Goal: Task Accomplishment & Management: Complete application form

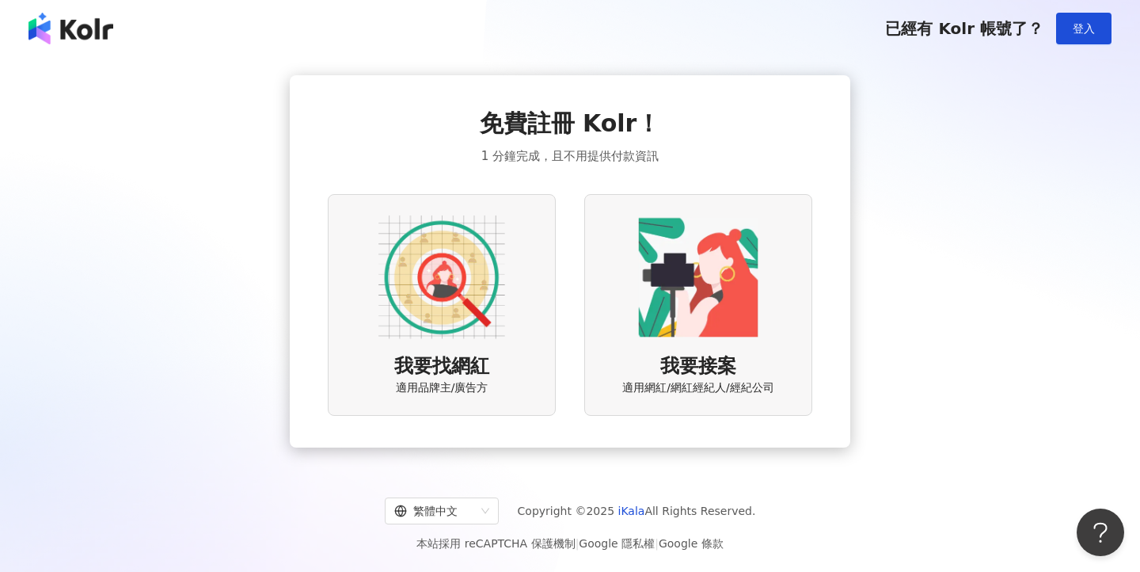
click at [434, 283] on img at bounding box center [441, 277] width 127 height 127
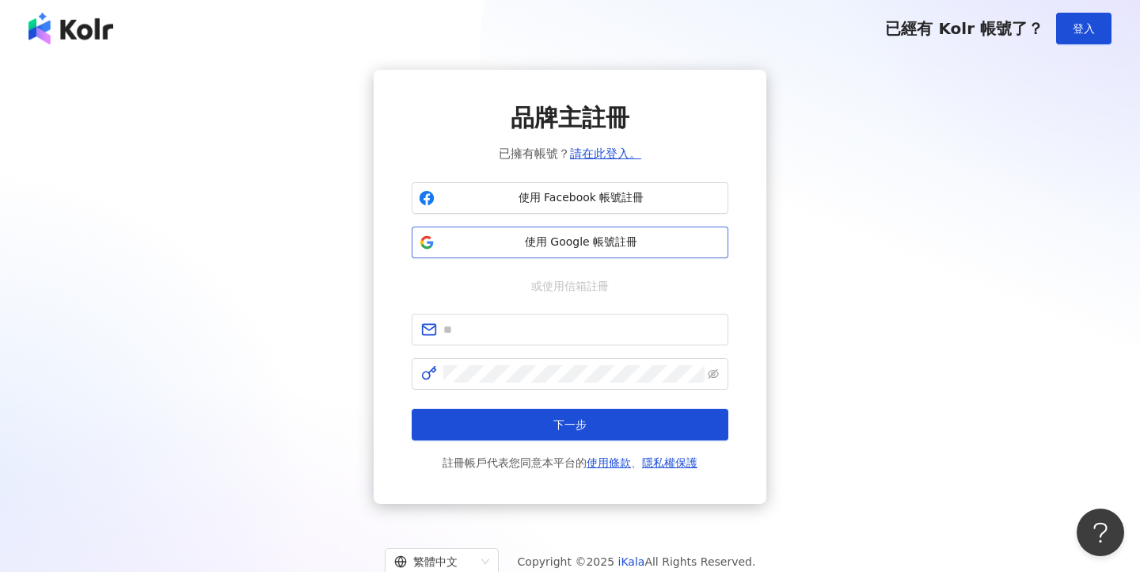
click at [612, 241] on span "使用 Google 帳號註冊" at bounding box center [581, 242] width 280 height 16
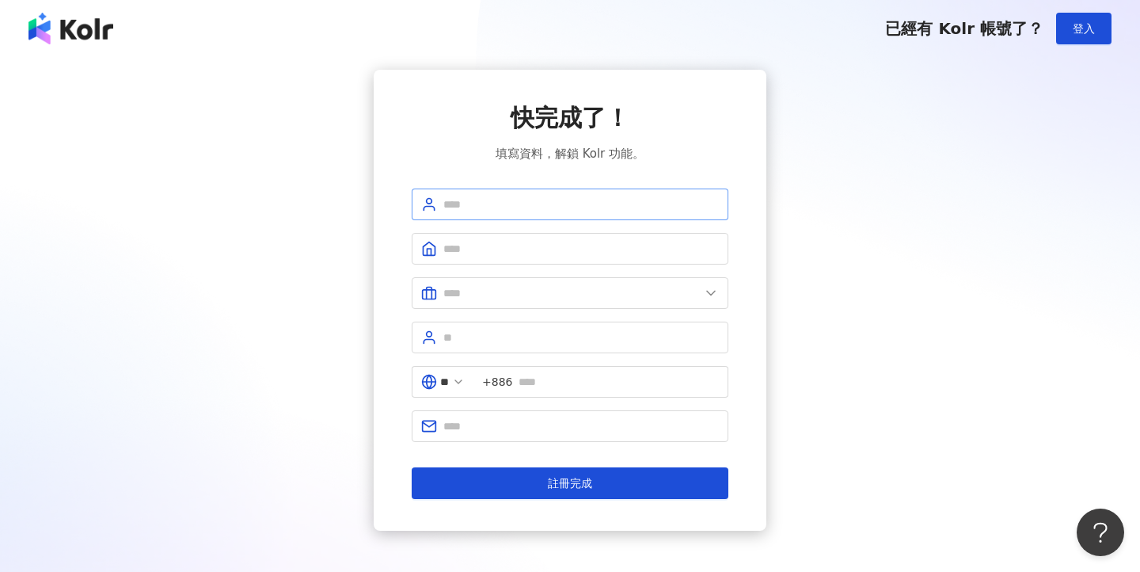
click at [546, 215] on span at bounding box center [570, 204] width 317 height 32
type input "*"
click at [485, 202] on input "*" at bounding box center [581, 204] width 276 height 17
type input "*"
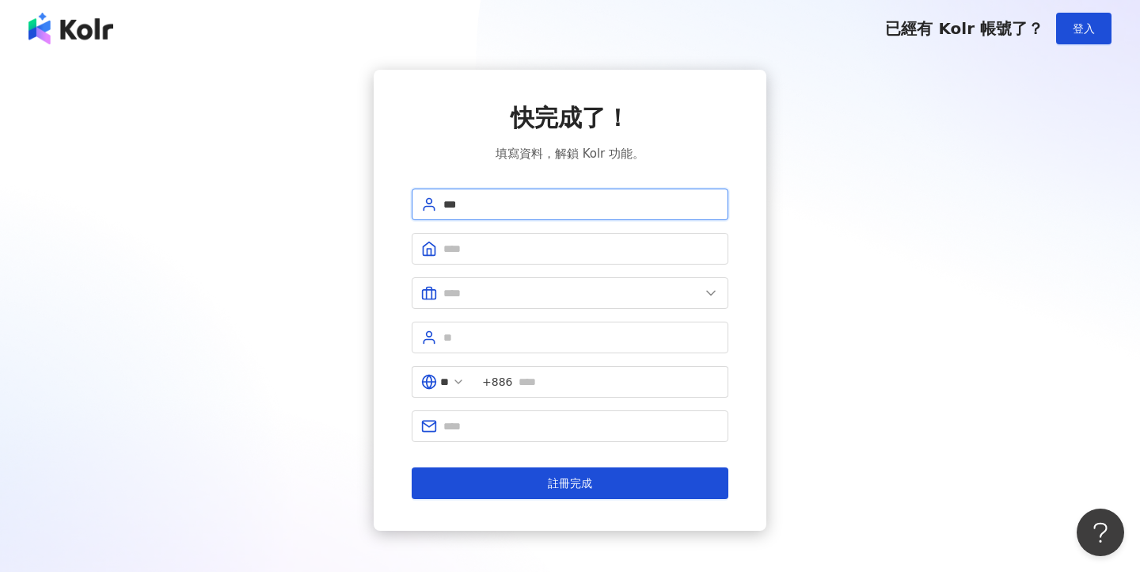
type input "***"
type input "*"
type input "********"
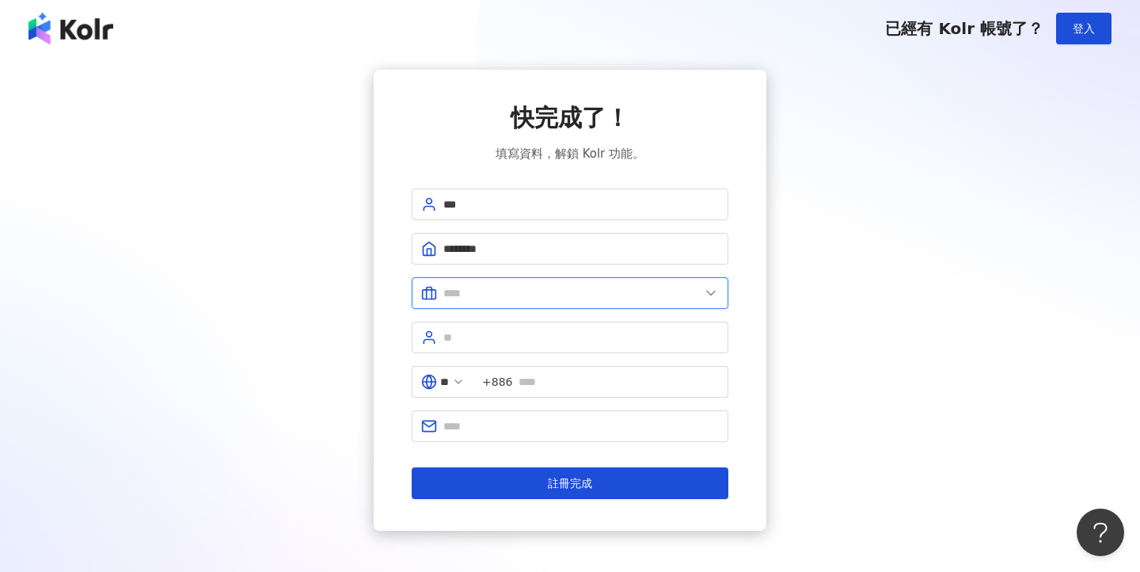
click at [508, 295] on input "text" at bounding box center [571, 292] width 257 height 17
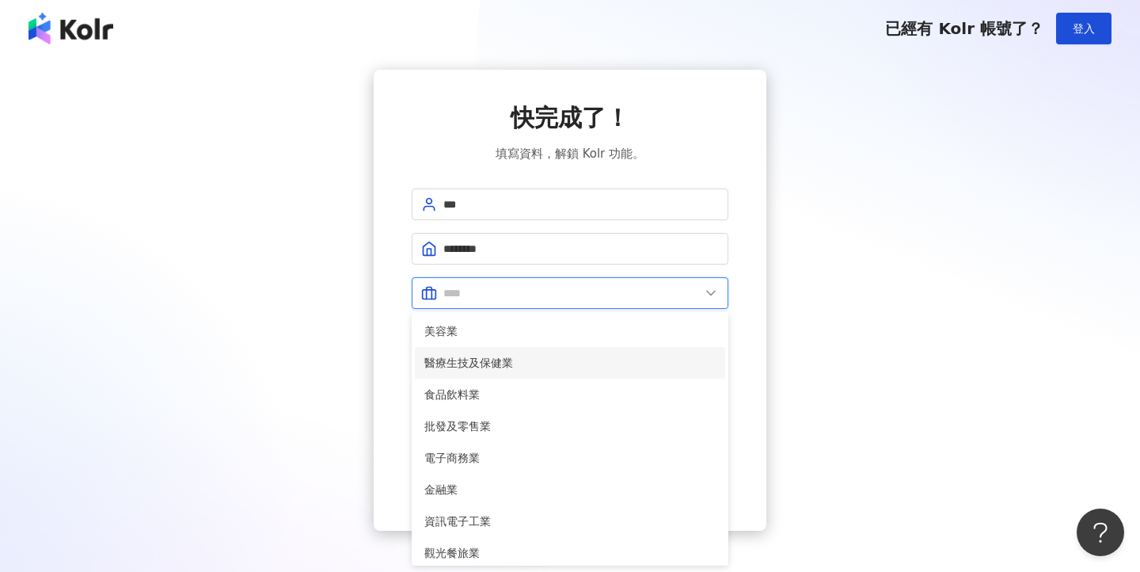
scroll to position [19, 0]
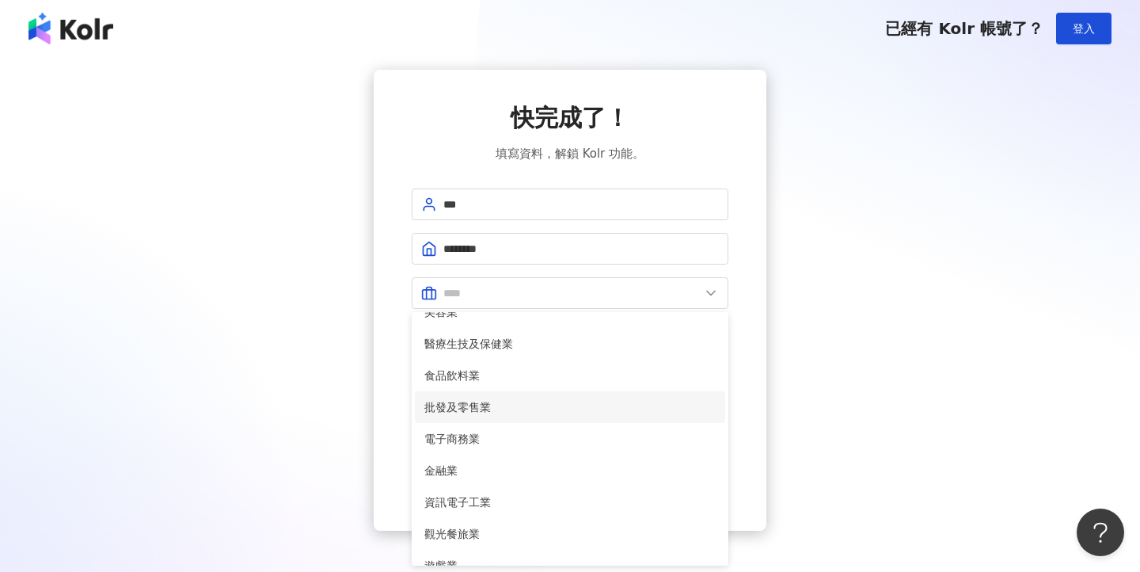
click at [509, 413] on span "批發及零售業" at bounding box center [569, 406] width 291 height 17
type input "******"
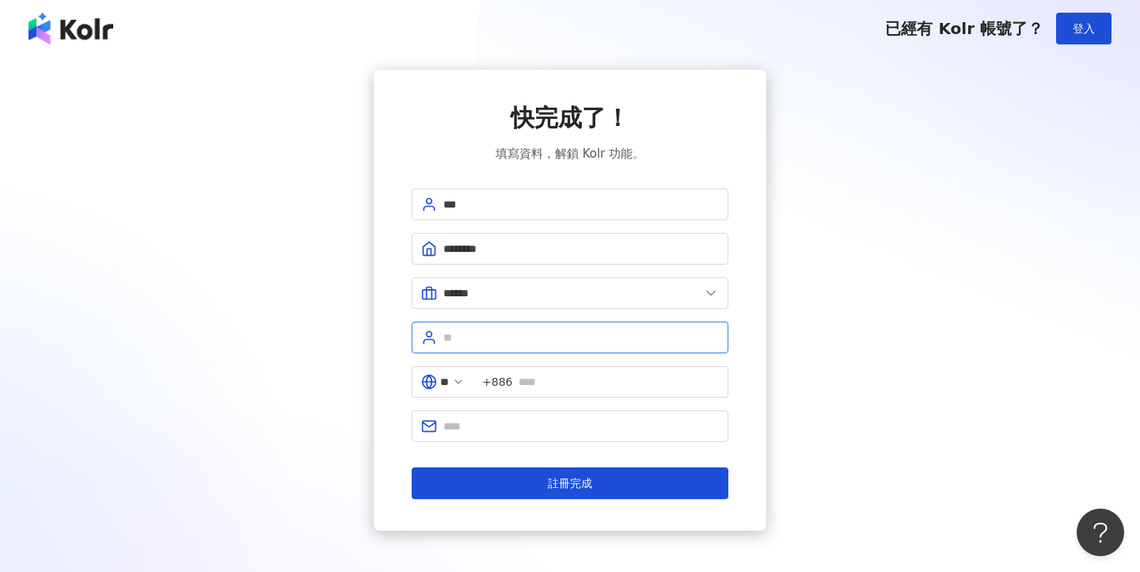
click at [469, 336] on input "text" at bounding box center [581, 337] width 276 height 17
type input "**"
click at [599, 378] on input "text" at bounding box center [619, 381] width 200 height 17
type input "**********"
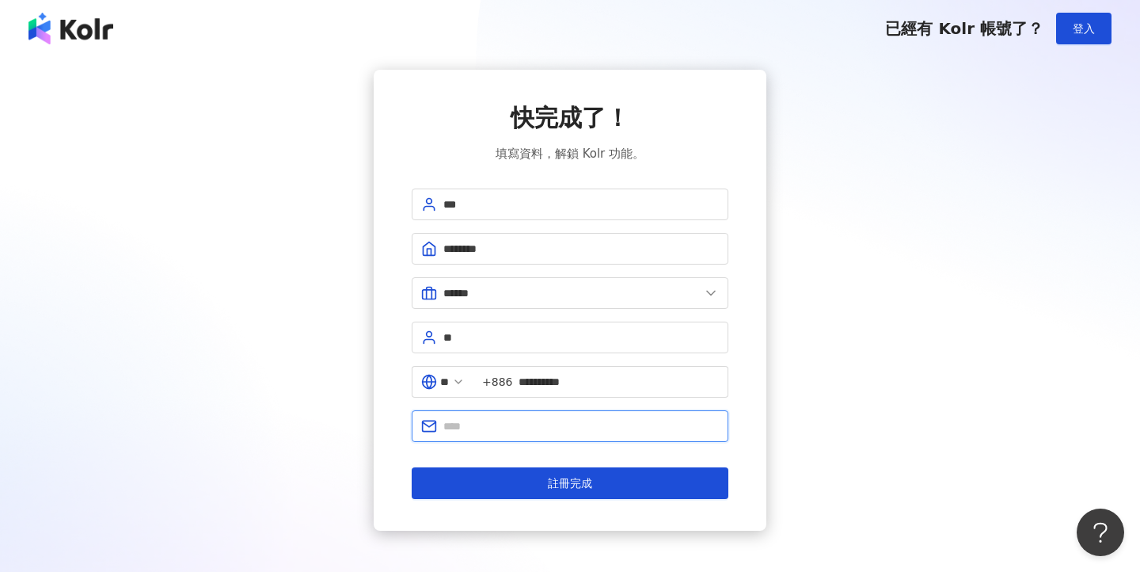
click at [598, 422] on input "text" at bounding box center [581, 425] width 276 height 17
type input "*"
type input "**********"
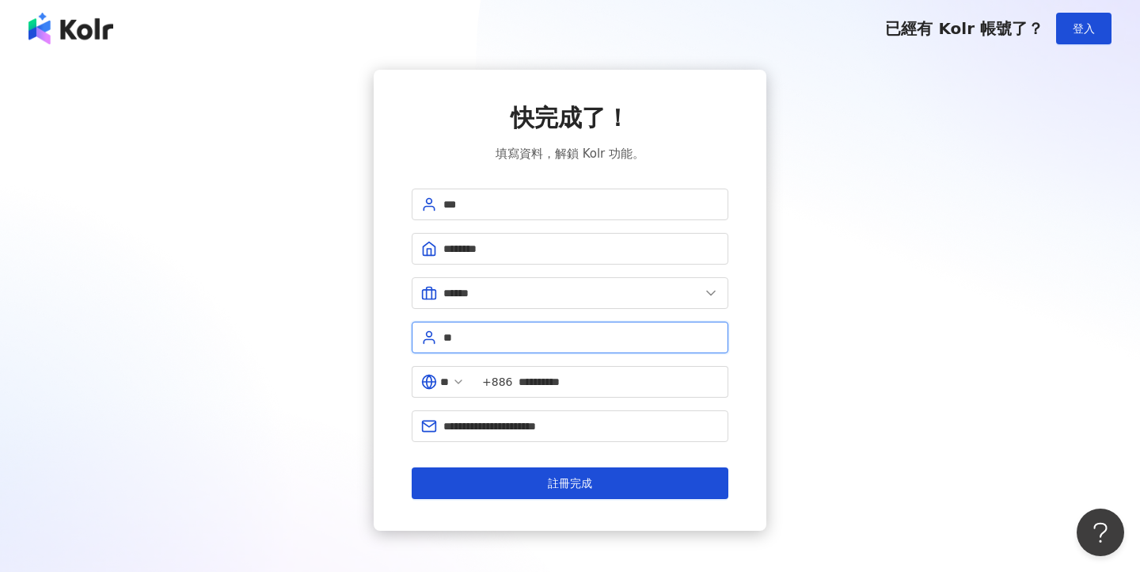
click at [534, 336] on input "**" at bounding box center [581, 337] width 276 height 17
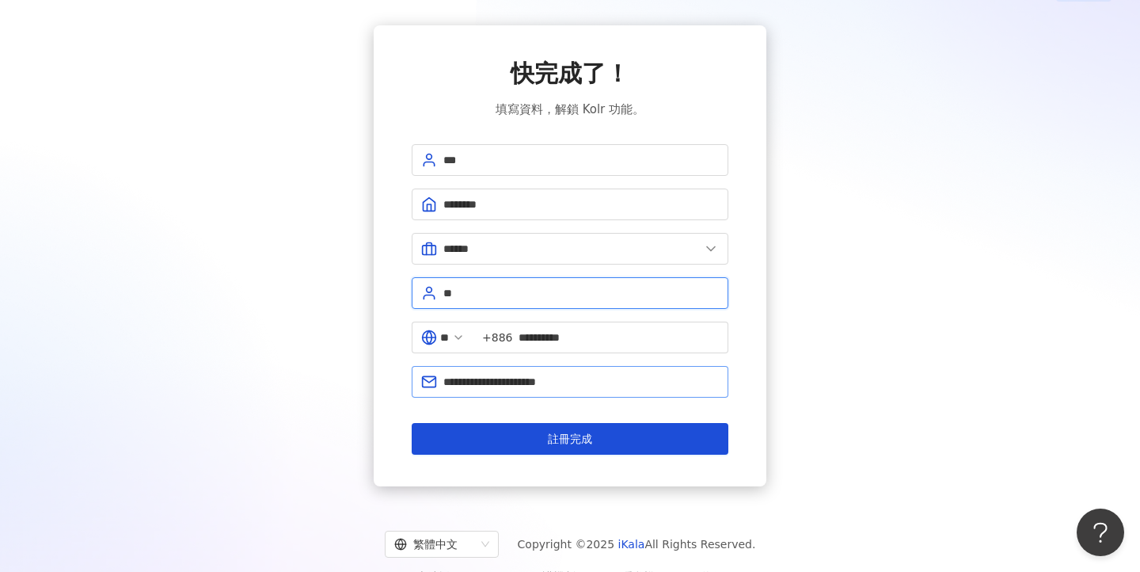
scroll to position [47, 0]
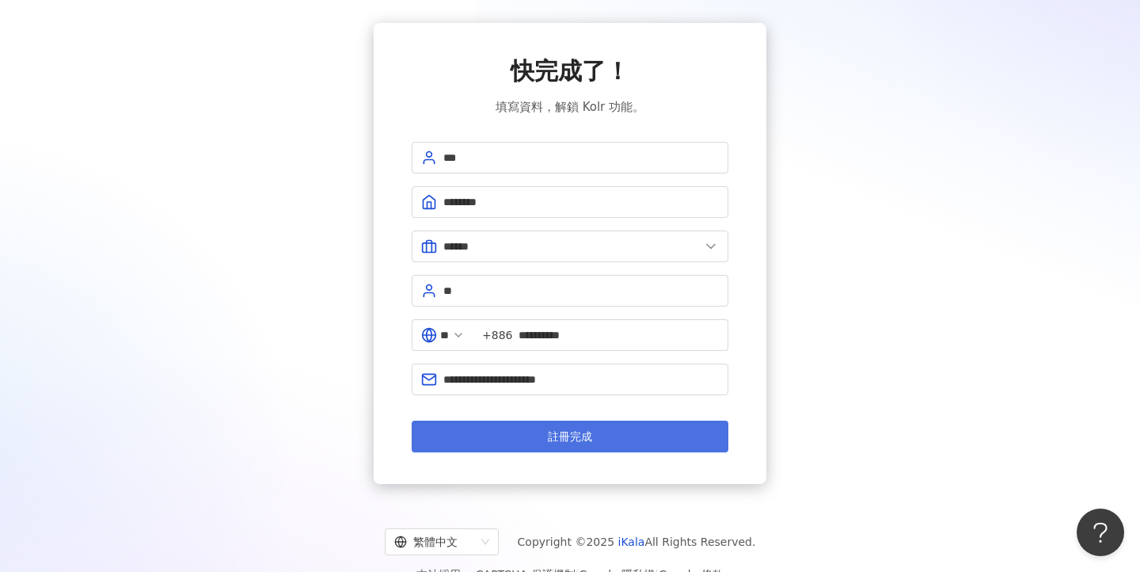
click at [580, 444] on button "註冊完成" at bounding box center [570, 436] width 317 height 32
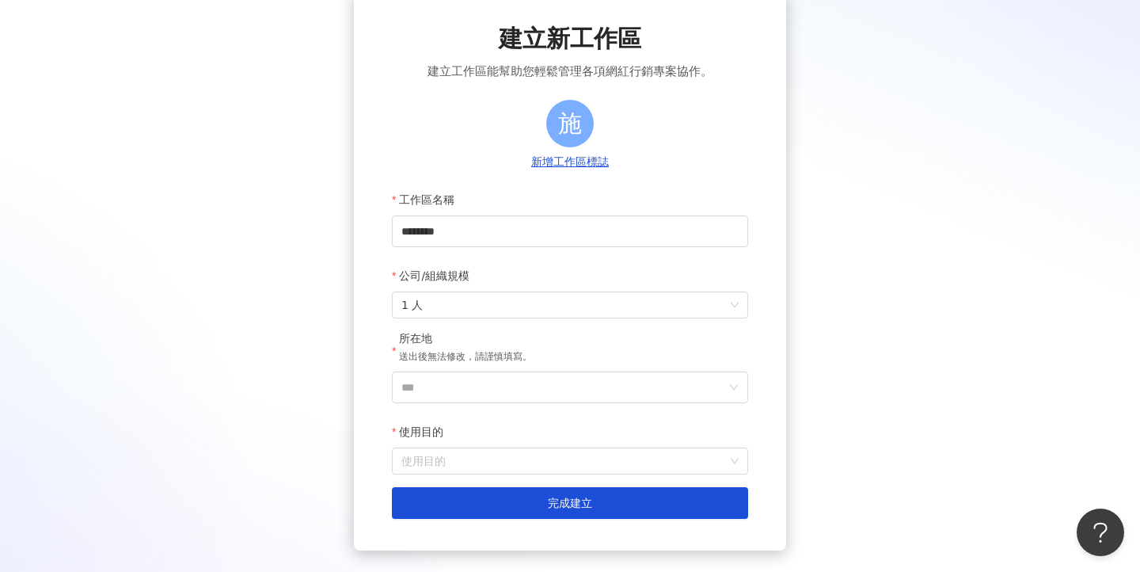
scroll to position [90, 0]
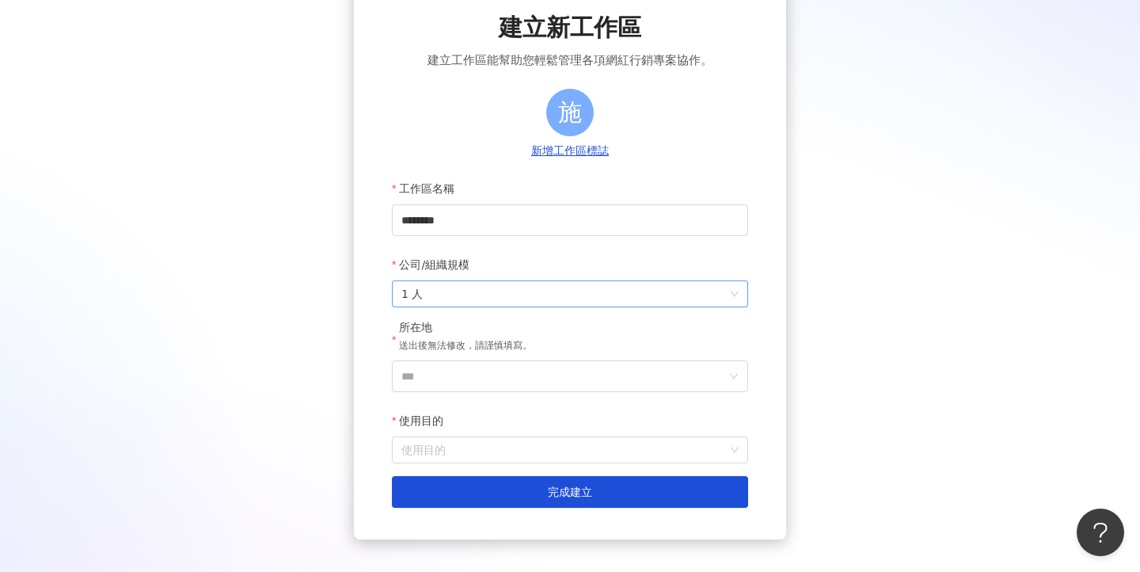
click at [580, 303] on span "1 人" at bounding box center [569, 293] width 337 height 25
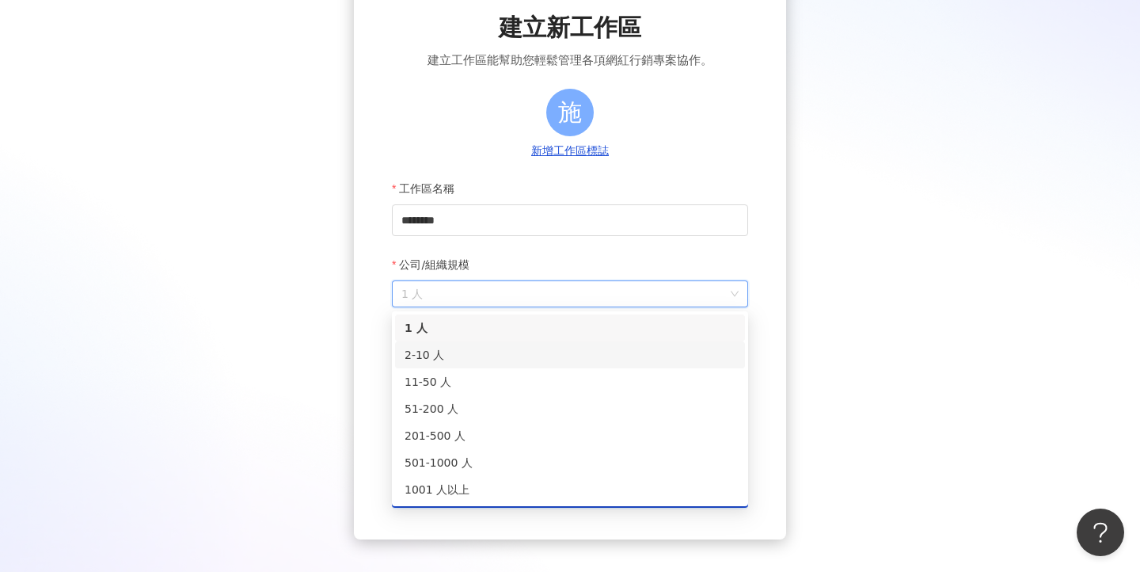
click at [440, 356] on div "2-10 人" at bounding box center [570, 354] width 331 height 17
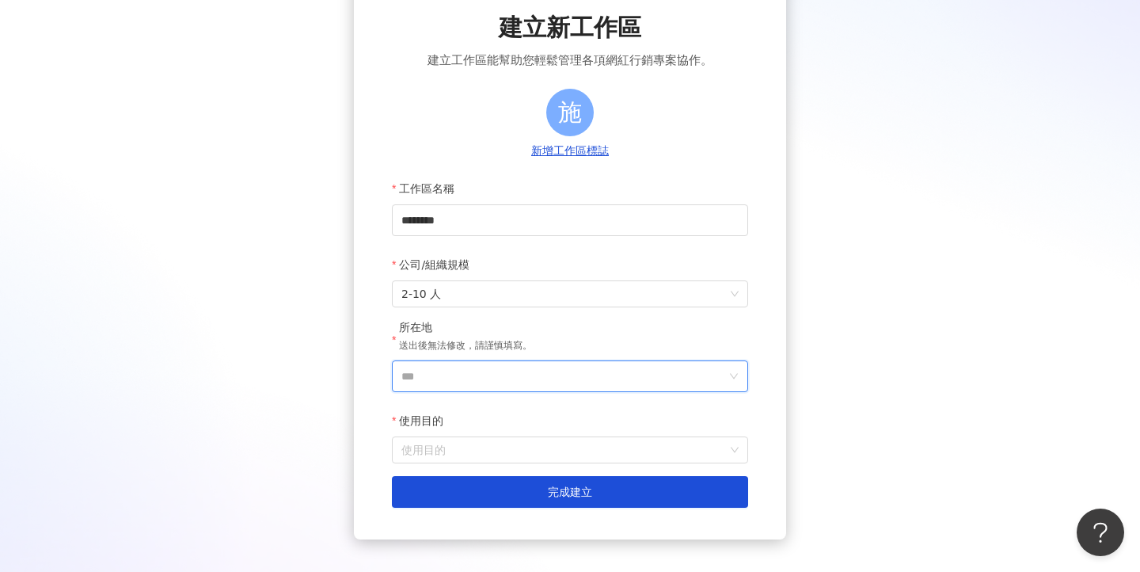
click at [452, 385] on input "***" at bounding box center [563, 376] width 325 height 30
click at [651, 162] on div "台灣" at bounding box center [661, 153] width 152 height 29
click at [494, 458] on input "使用目的" at bounding box center [569, 449] width 337 height 25
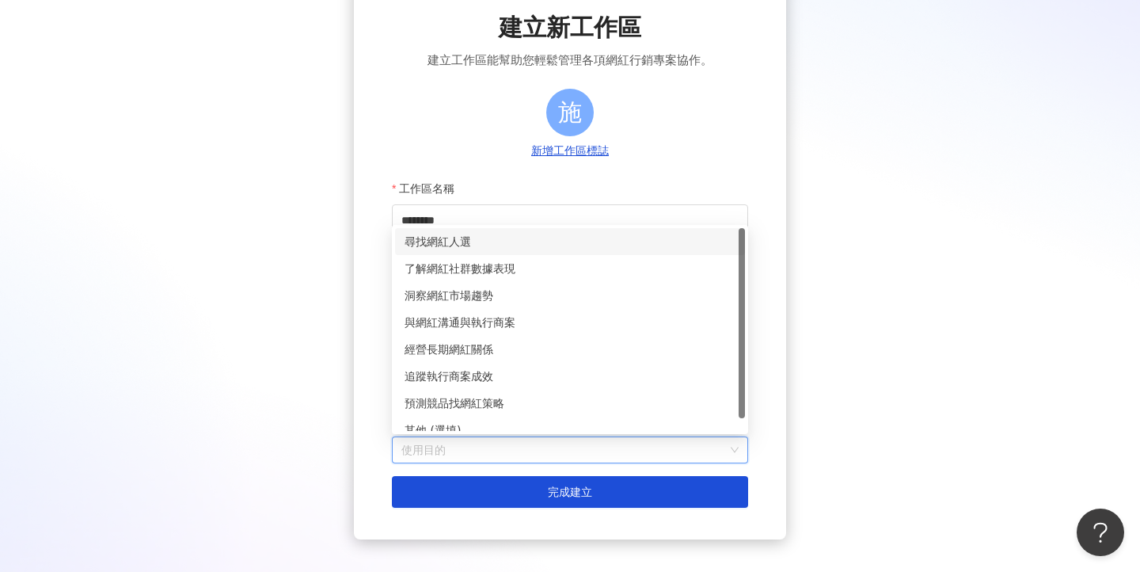
scroll to position [101, 0]
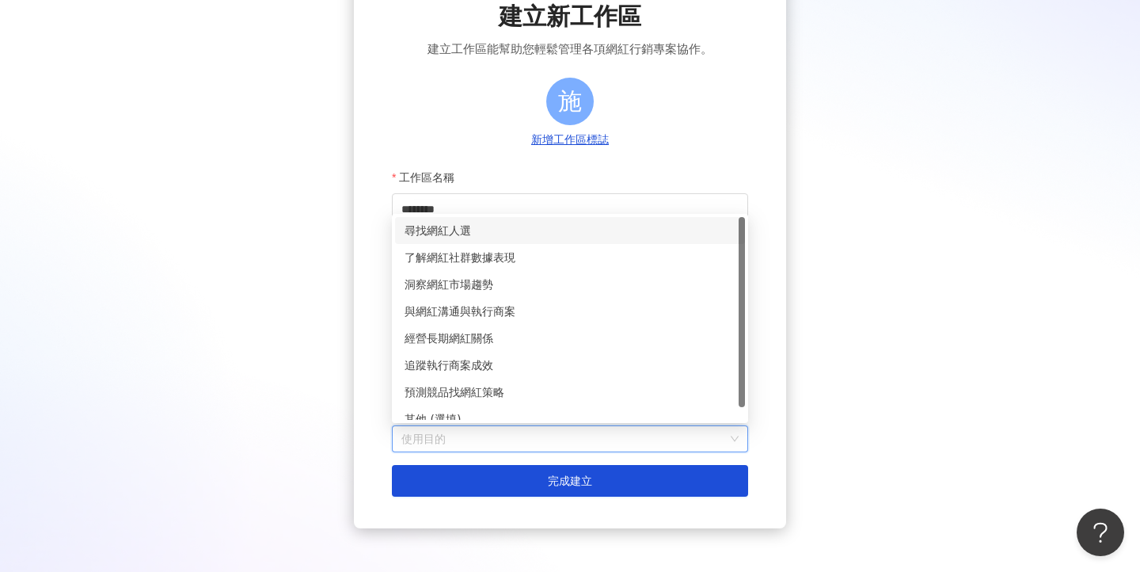
click at [465, 239] on div "尋找網紅人選" at bounding box center [570, 230] width 350 height 27
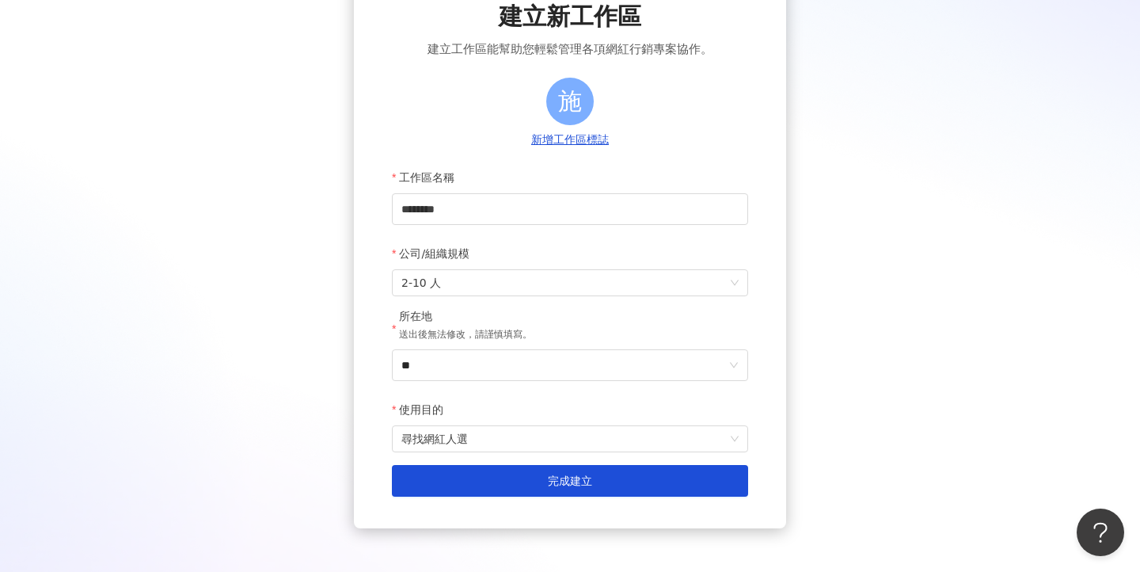
scroll to position [142, 0]
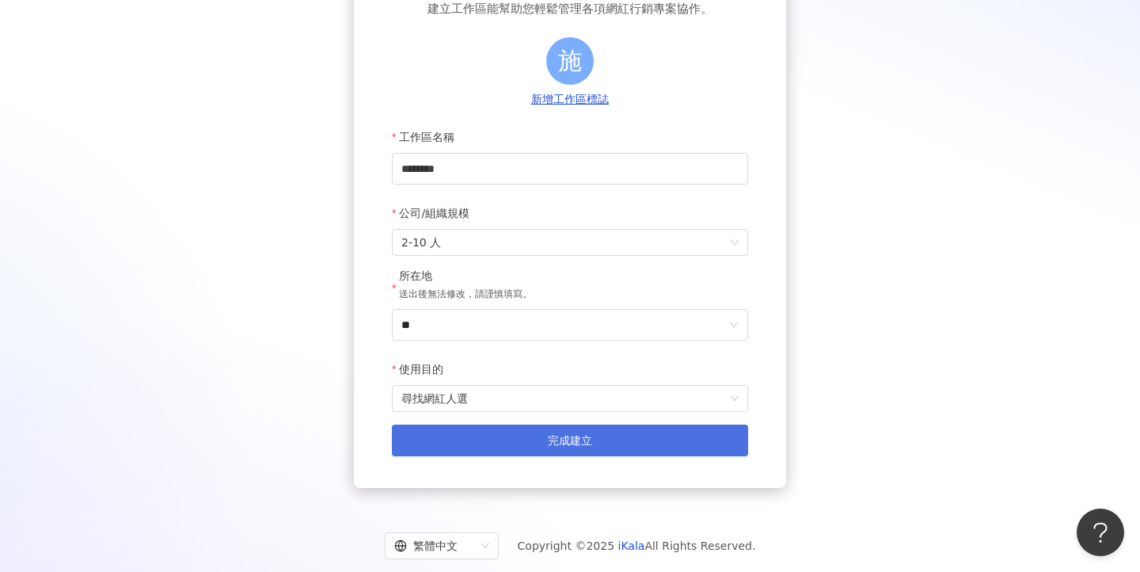
click at [572, 443] on span "完成建立" at bounding box center [570, 440] width 44 height 13
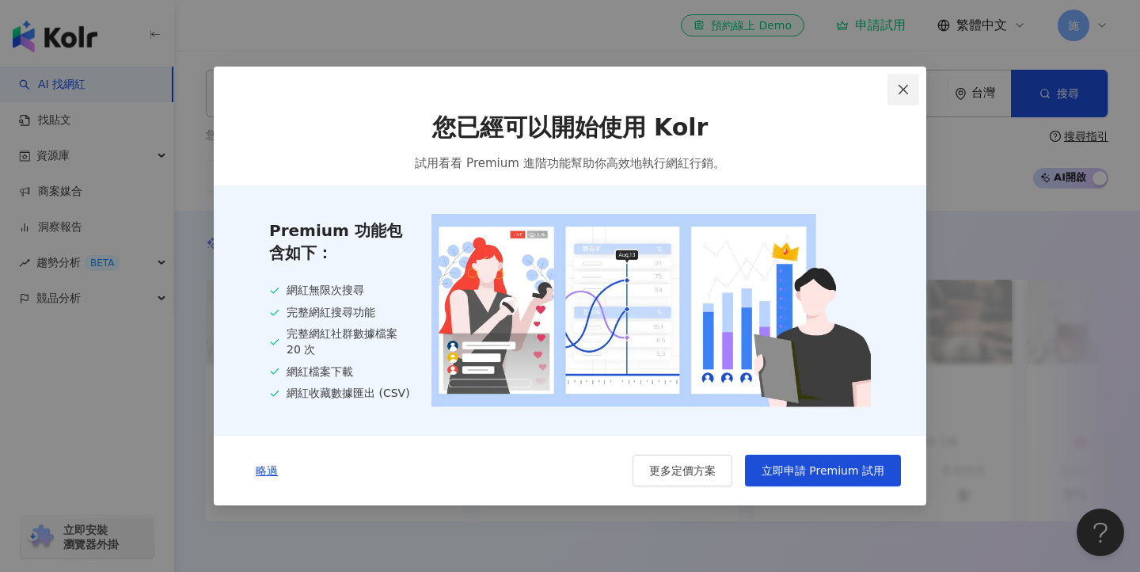
click at [905, 88] on icon "close" at bounding box center [904, 89] width 10 height 10
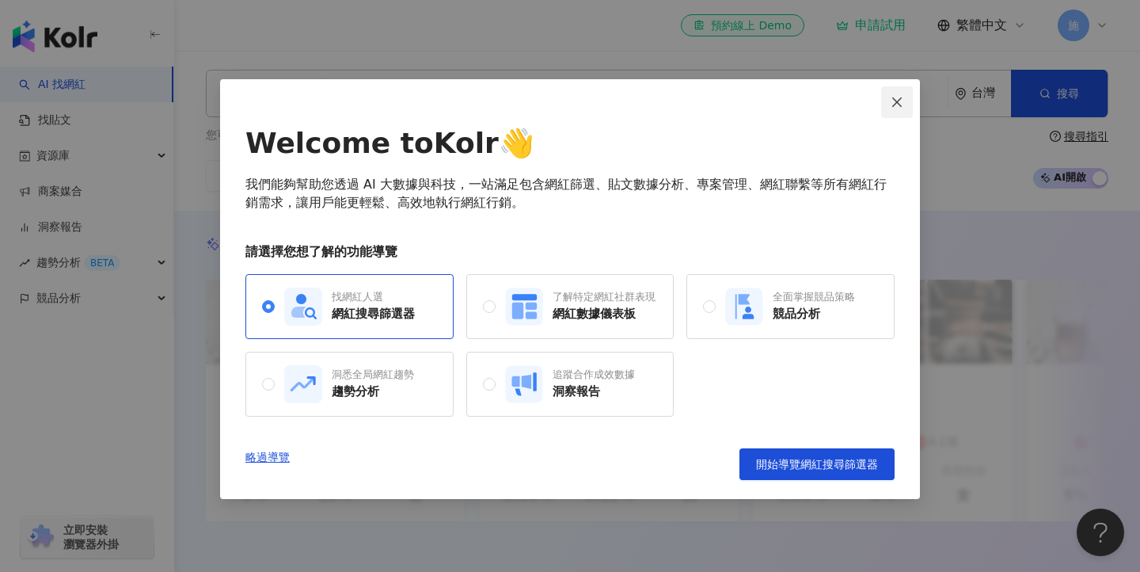
click at [891, 99] on icon "close" at bounding box center [897, 102] width 13 height 13
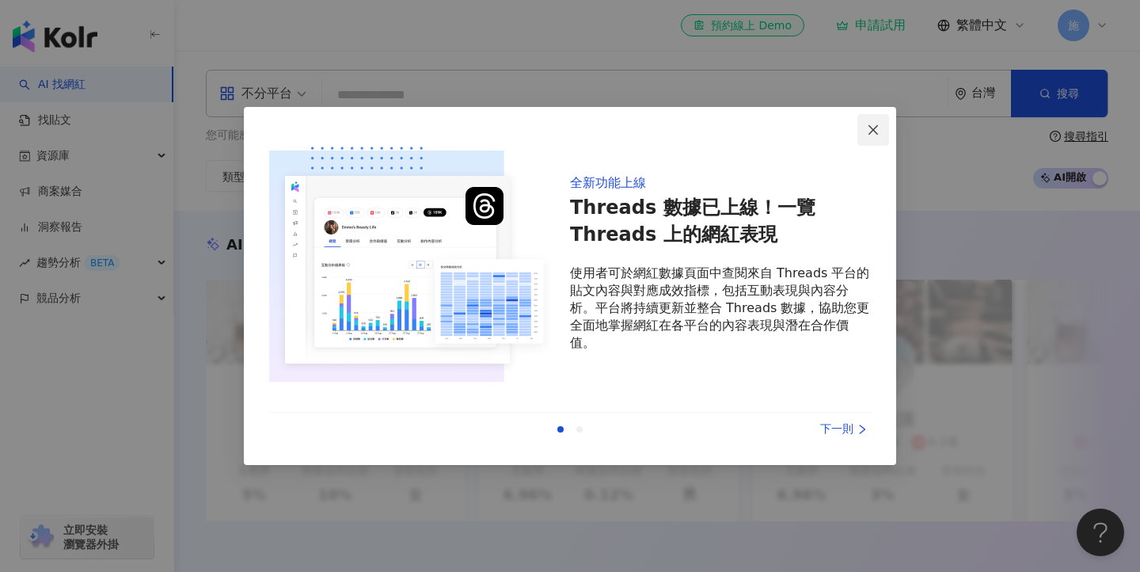
click at [875, 128] on icon "close" at bounding box center [873, 130] width 13 height 13
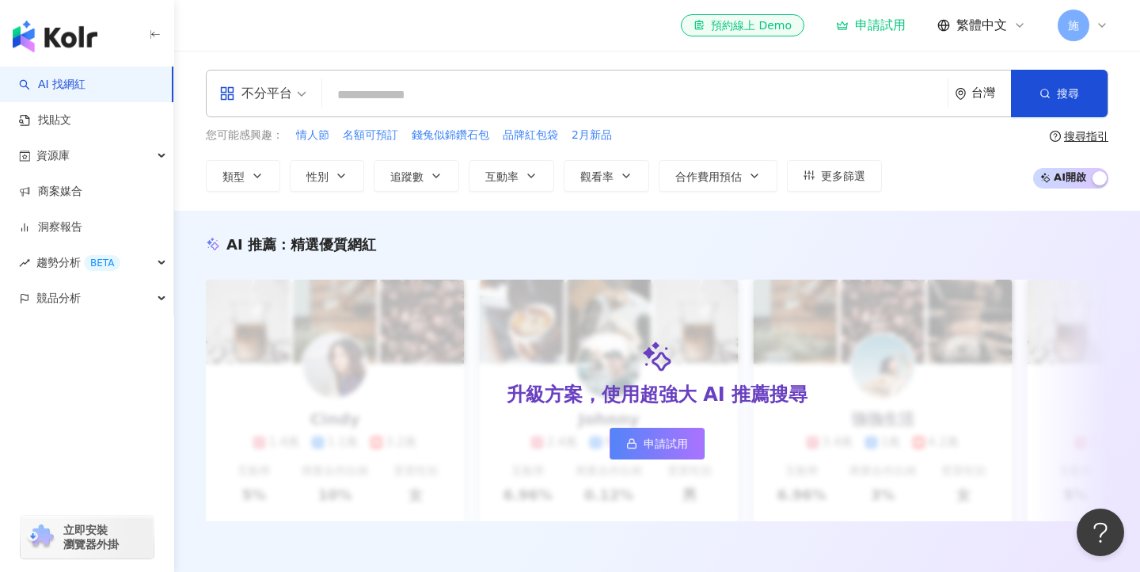
click at [74, 37] on img "button" at bounding box center [55, 37] width 85 height 32
click at [1087, 29] on span "施" at bounding box center [1074, 26] width 32 height 32
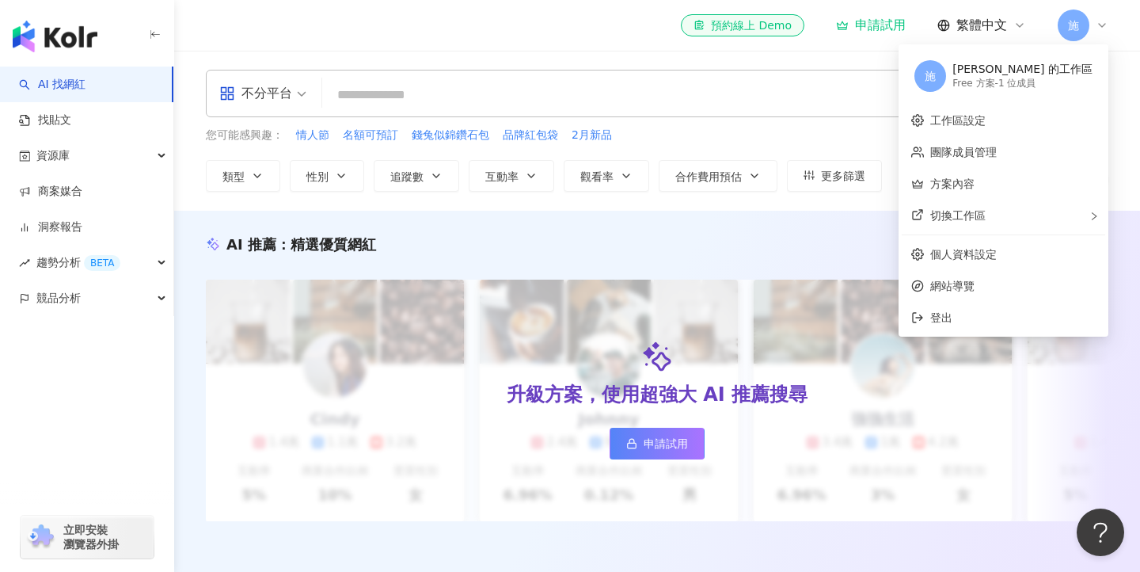
click at [1087, 29] on span "施" at bounding box center [1074, 26] width 32 height 32
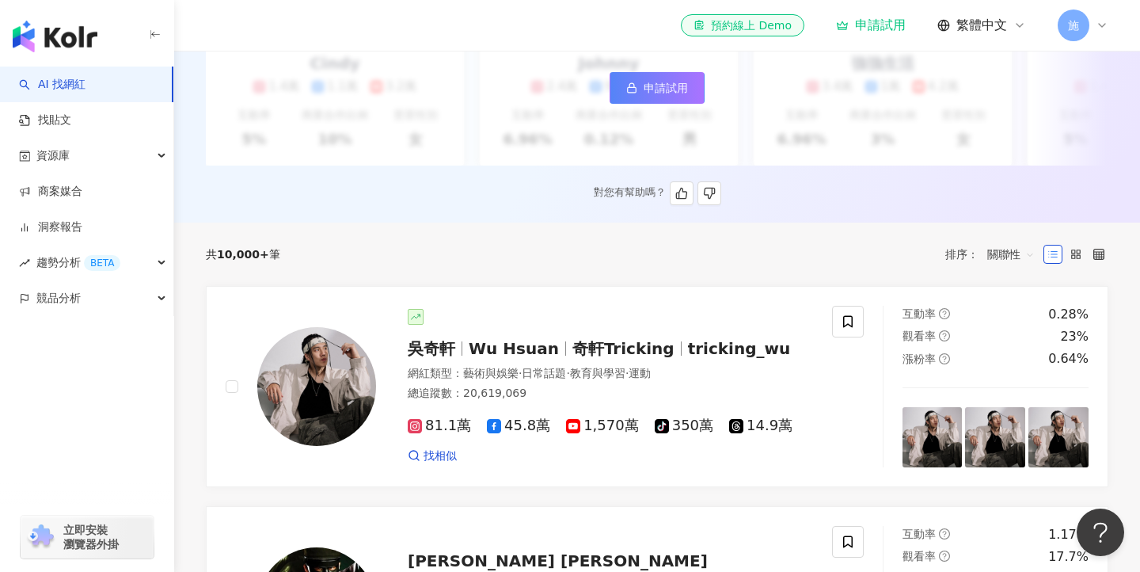
scroll to position [409, 0]
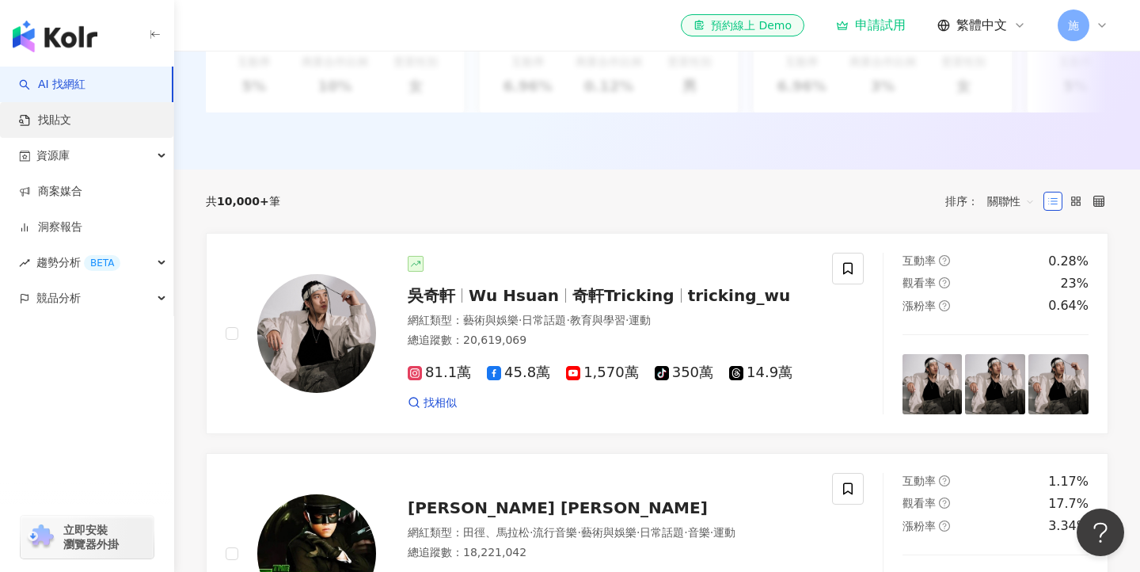
click at [71, 117] on link "找貼文" at bounding box center [45, 120] width 52 height 16
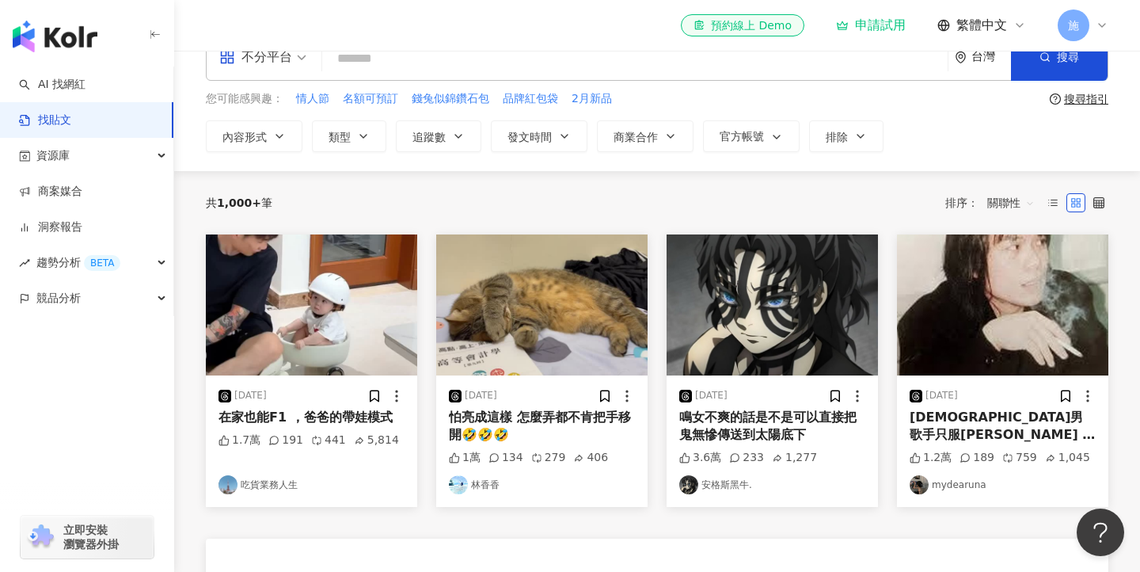
scroll to position [43, 0]
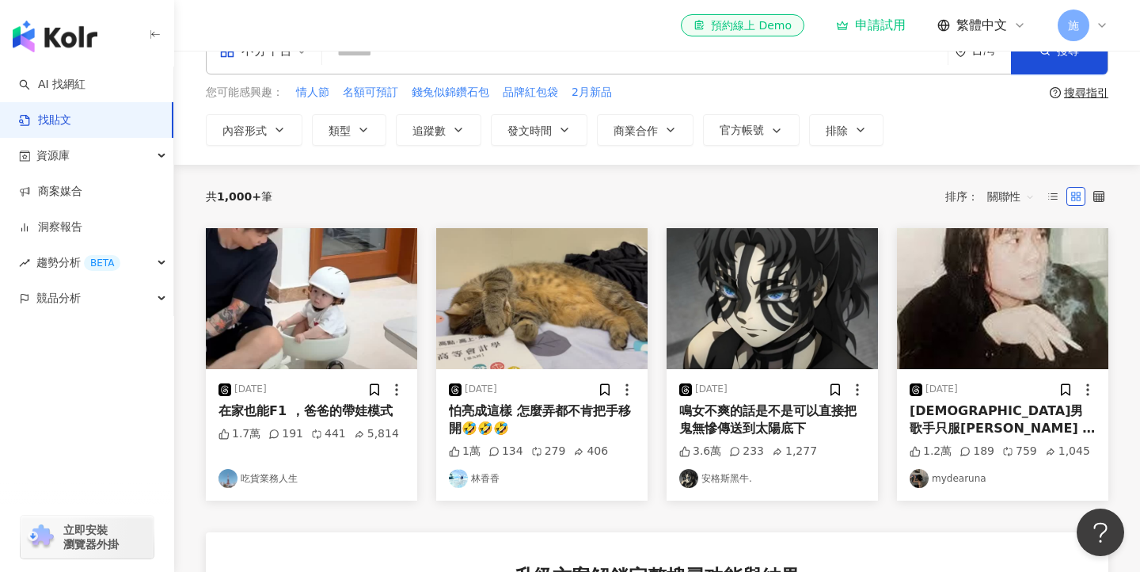
click at [310, 306] on img at bounding box center [311, 298] width 211 height 141
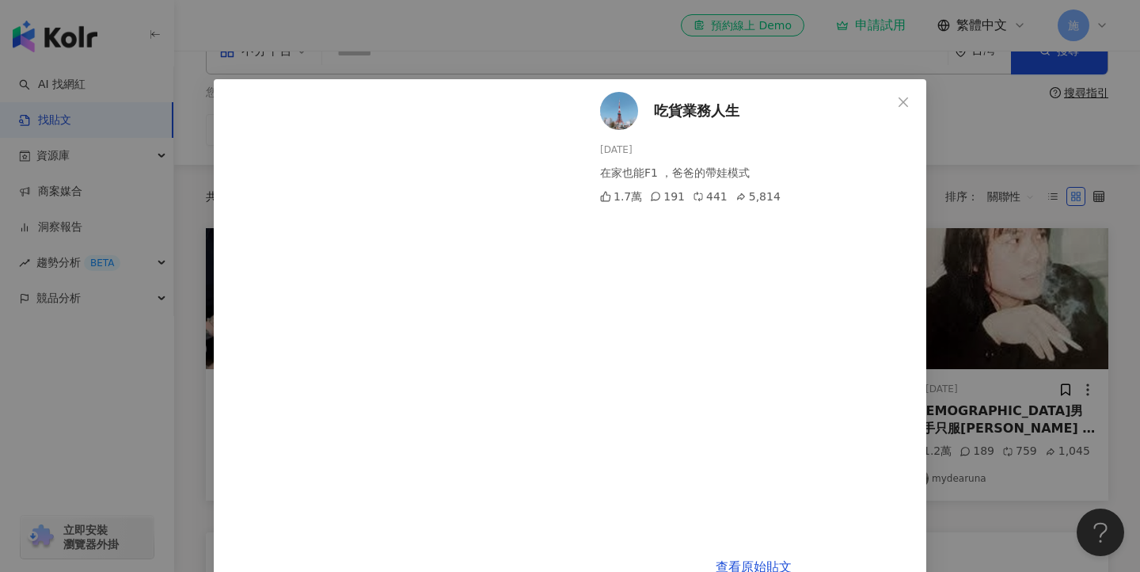
scroll to position [36, 0]
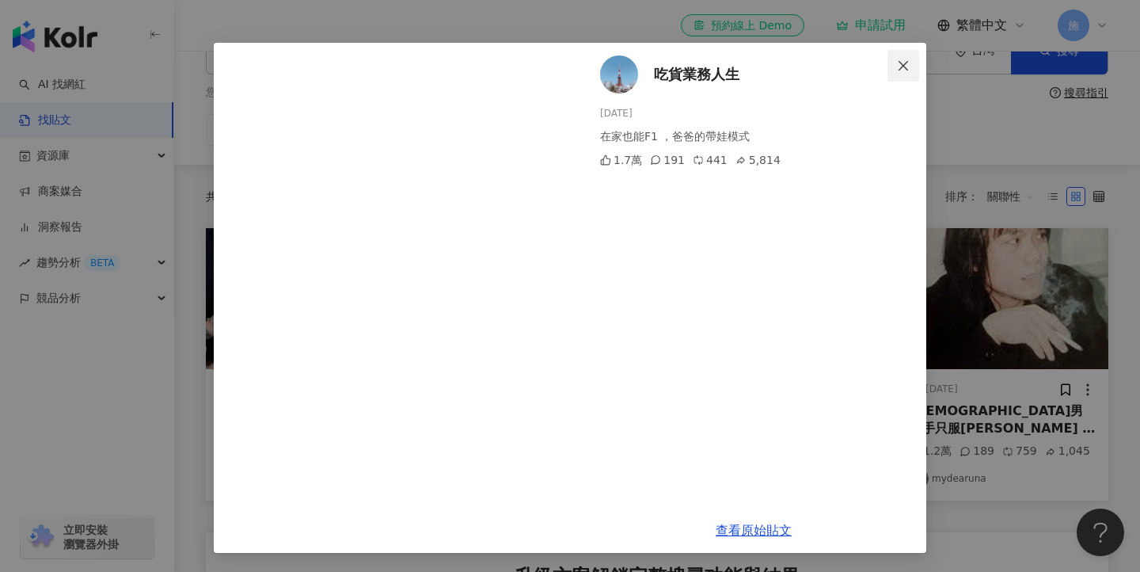
click at [906, 61] on icon "close" at bounding box center [903, 65] width 13 height 13
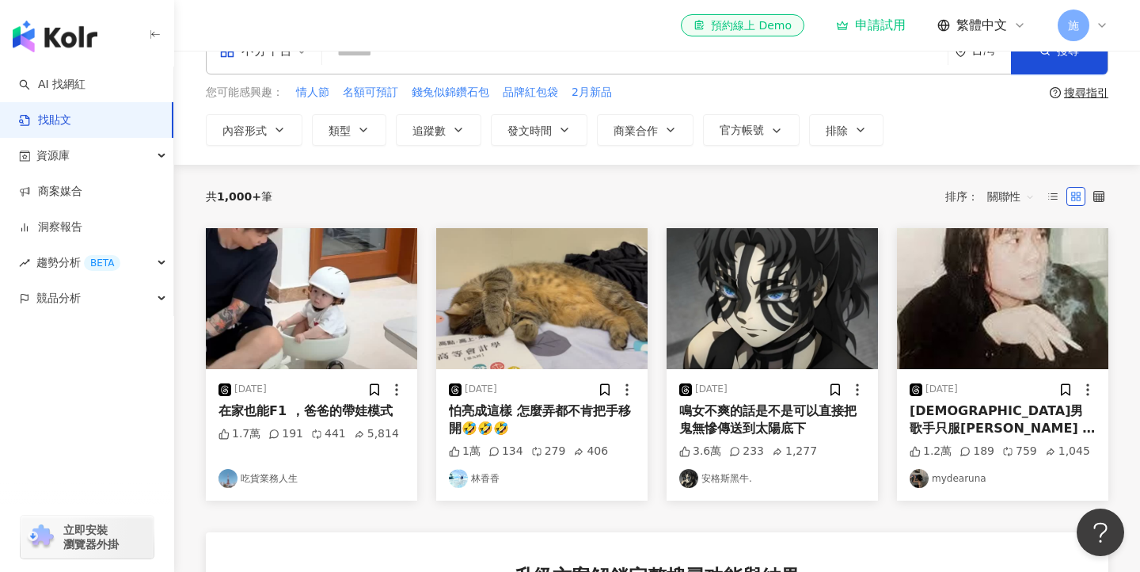
click at [1002, 359] on img at bounding box center [1002, 298] width 211 height 141
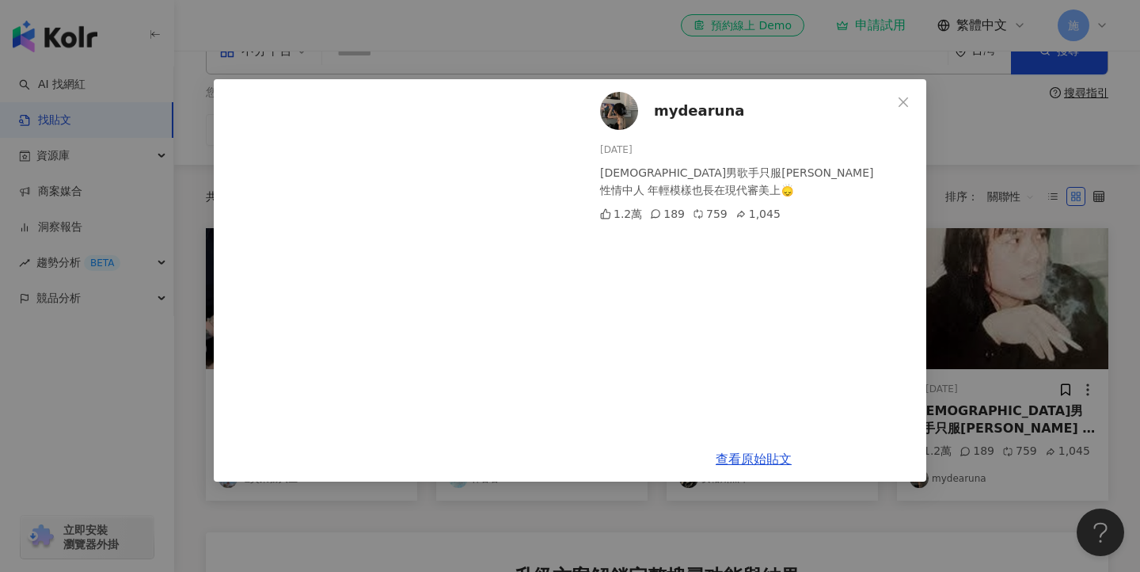
scroll to position [61, 0]
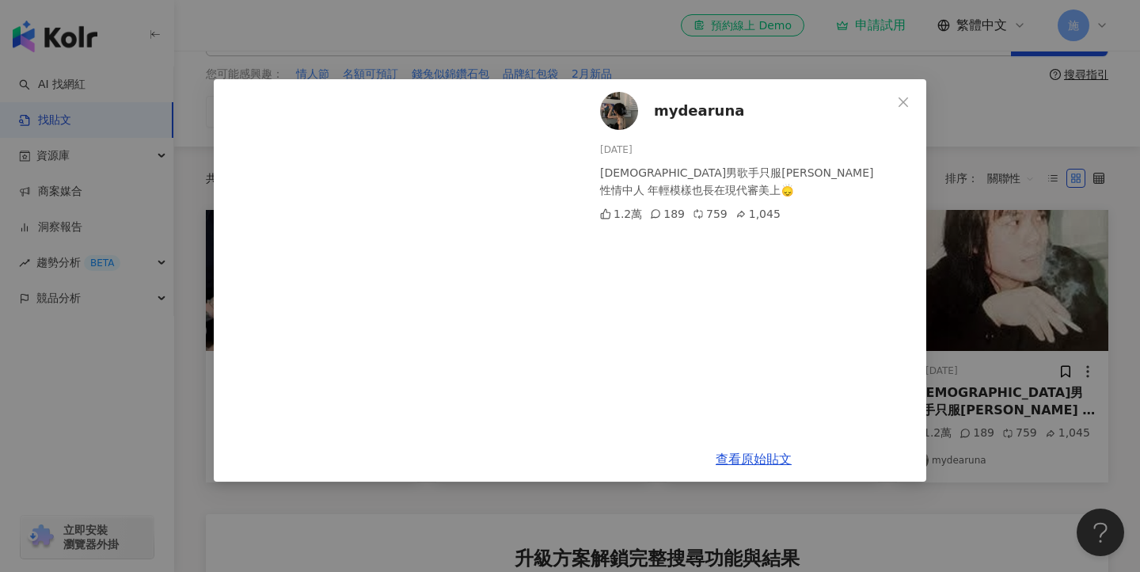
click at [83, 338] on div "mydearuna [DATE] [DEMOGRAPHIC_DATA]男歌手只服[PERSON_NAME] 性情中人 年輕模樣也長在現代審美上🙂‍↕️ 1.2…" at bounding box center [570, 286] width 1140 height 572
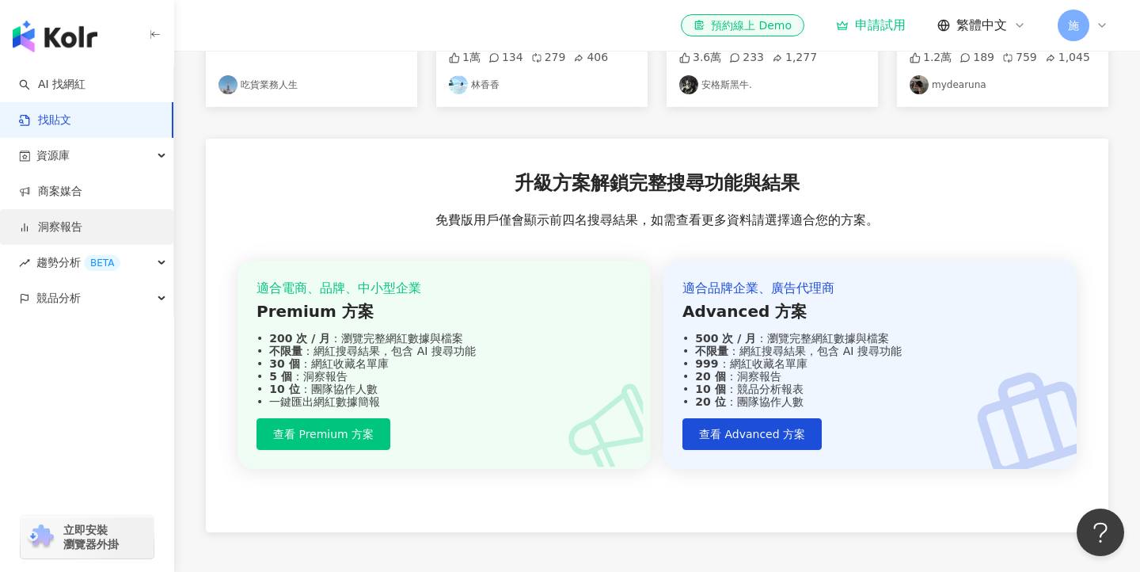
scroll to position [447, 0]
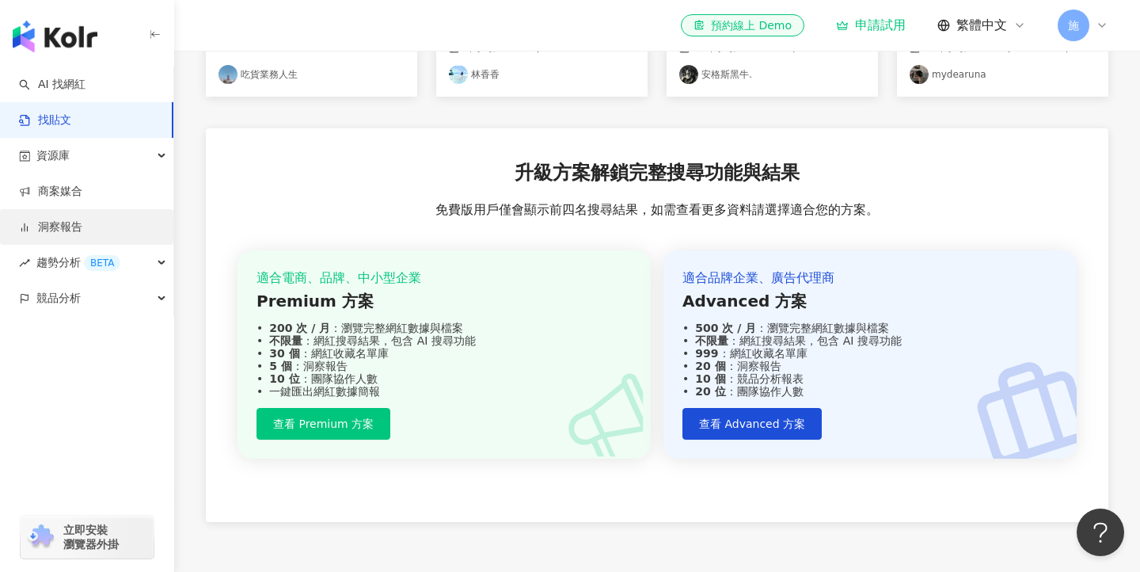
click at [53, 235] on link "洞察報告" at bounding box center [50, 227] width 63 height 16
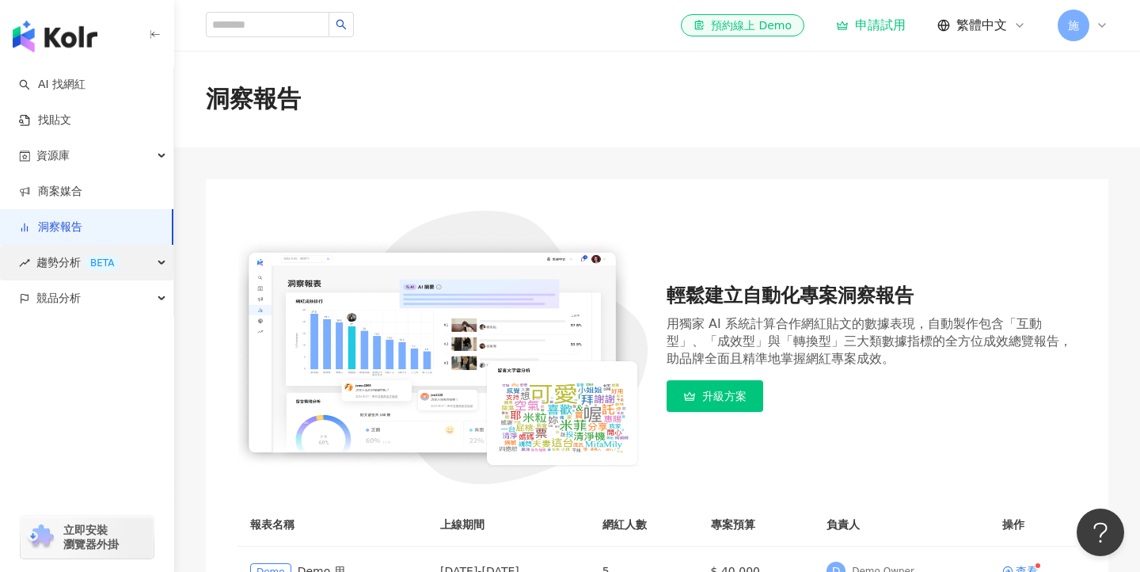
click at [163, 263] on div "趨勢分析 BETA" at bounding box center [86, 263] width 173 height 36
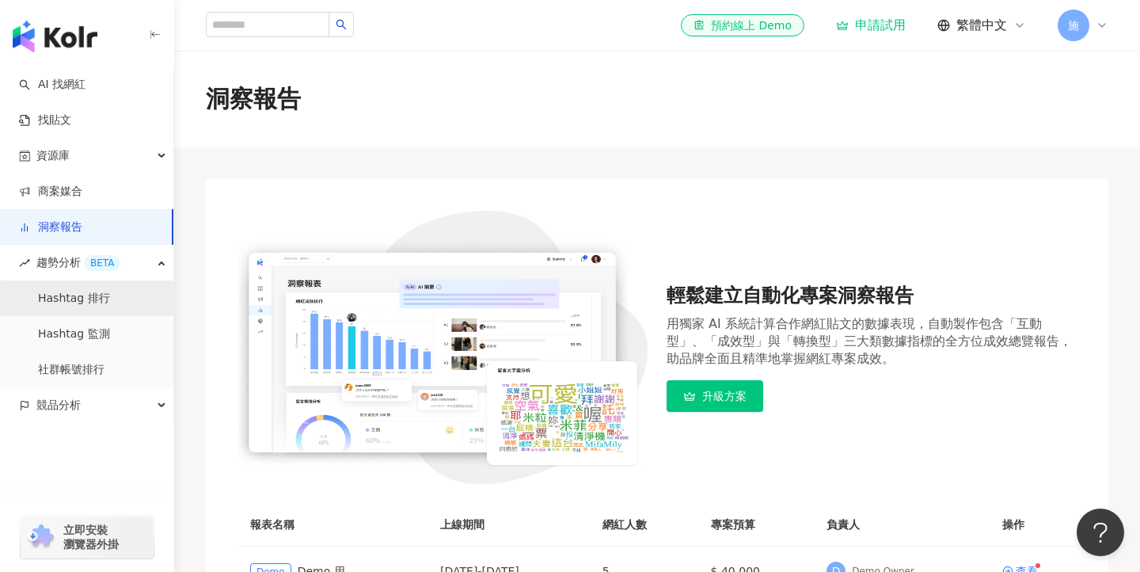
click at [86, 291] on link "Hashtag 排行" at bounding box center [74, 299] width 72 height 16
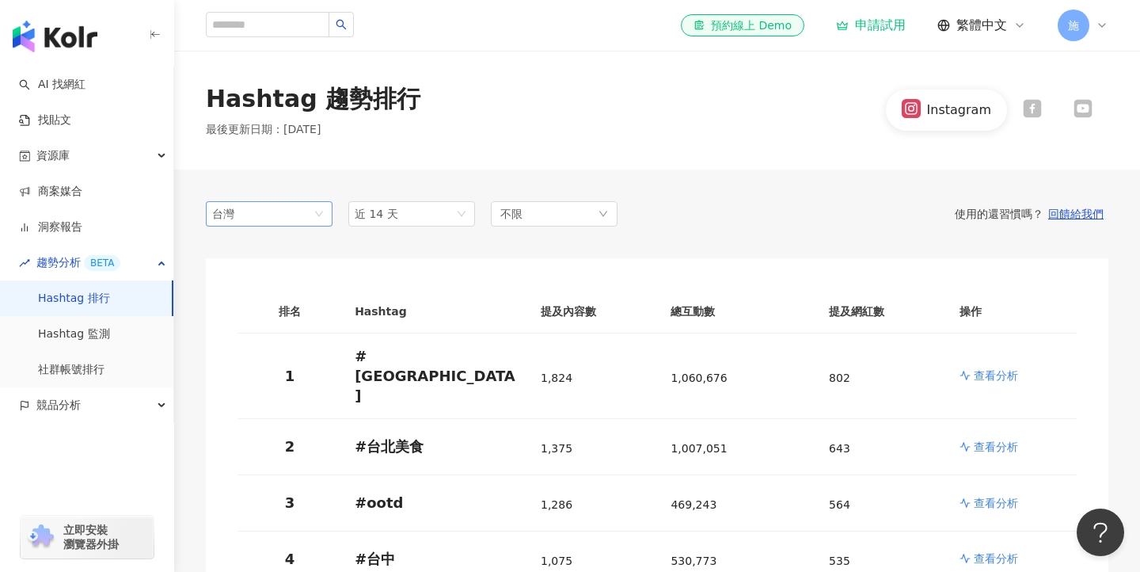
click at [280, 214] on span "台灣" at bounding box center [269, 214] width 114 height 24
click at [264, 214] on span "台灣" at bounding box center [269, 214] width 114 height 24
click at [242, 333] on div "馬來西亞" at bounding box center [244, 326] width 51 height 17
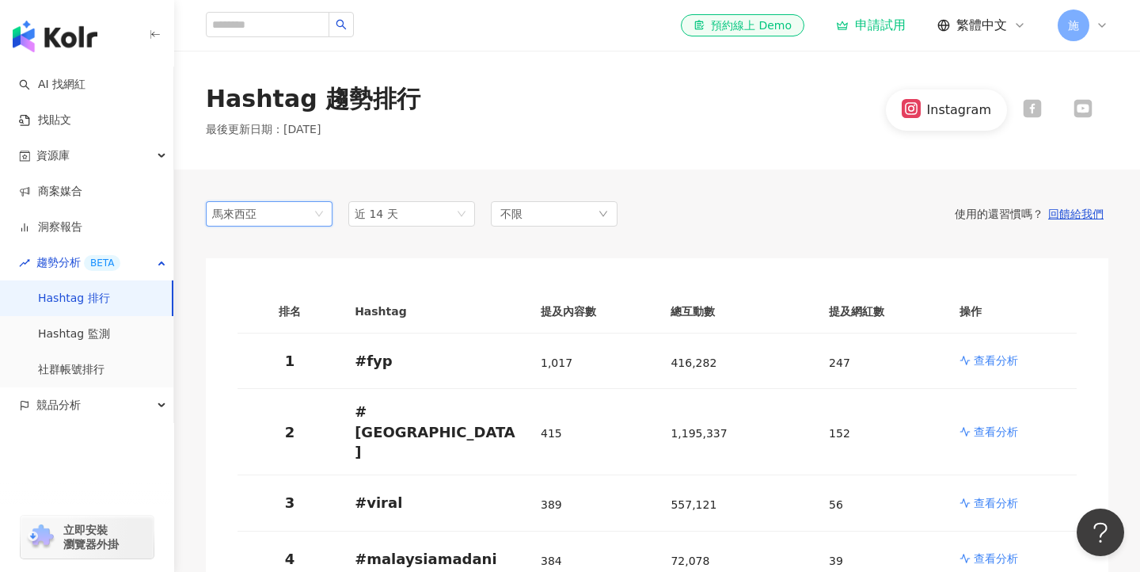
click at [251, 217] on div "馬來西亞" at bounding box center [237, 214] width 51 height 24
click at [234, 246] on div "台灣" at bounding box center [244, 246] width 51 height 17
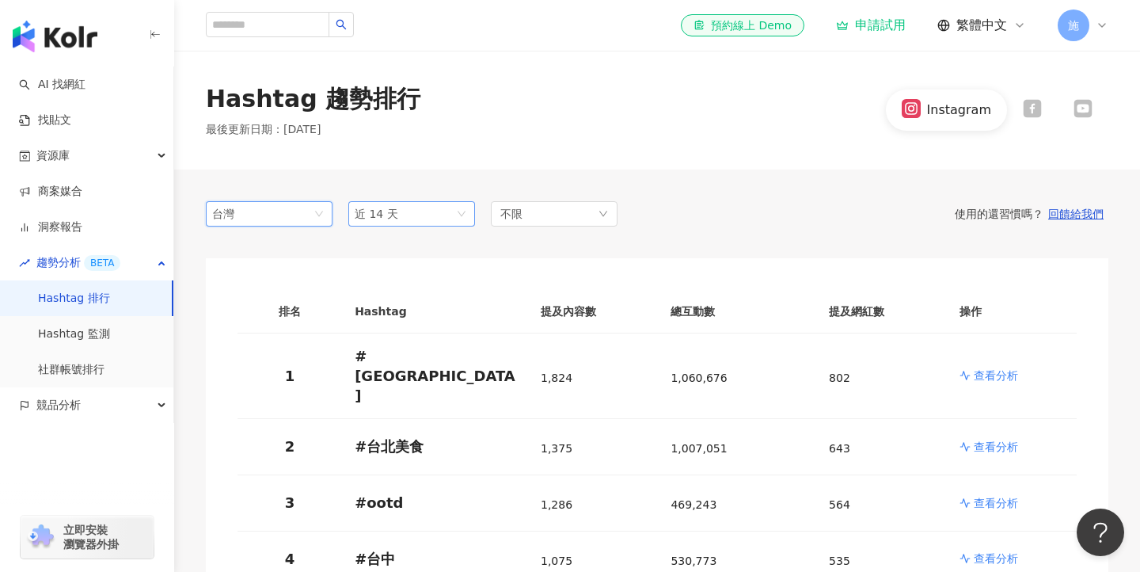
click at [385, 212] on span "近 14 天" at bounding box center [377, 213] width 44 height 13
click at [567, 219] on div "不限" at bounding box center [554, 213] width 127 height 25
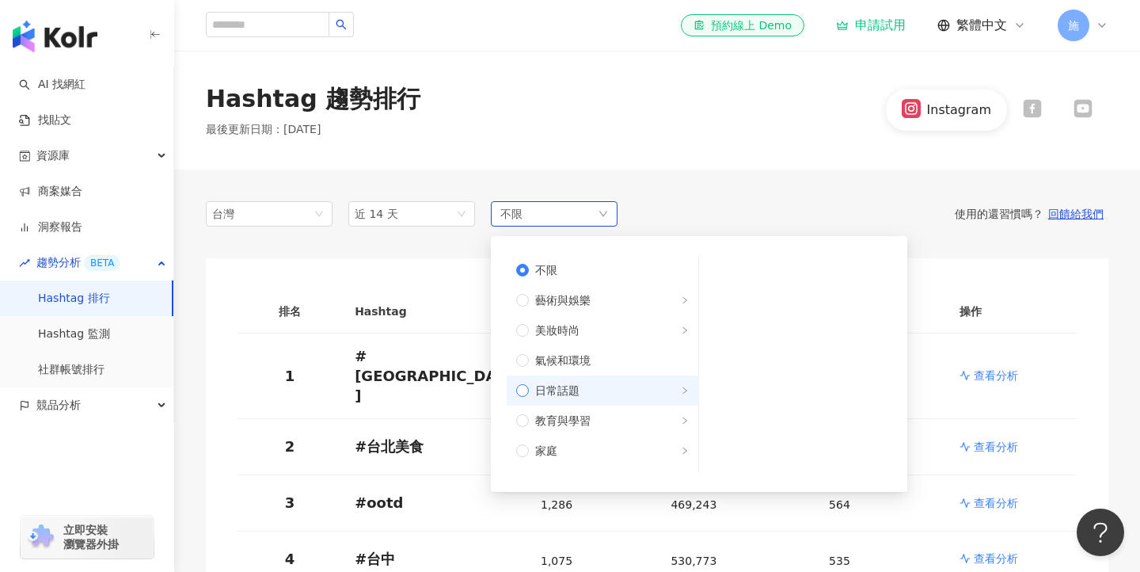
click at [567, 387] on span "日常話題" at bounding box center [557, 390] width 44 height 17
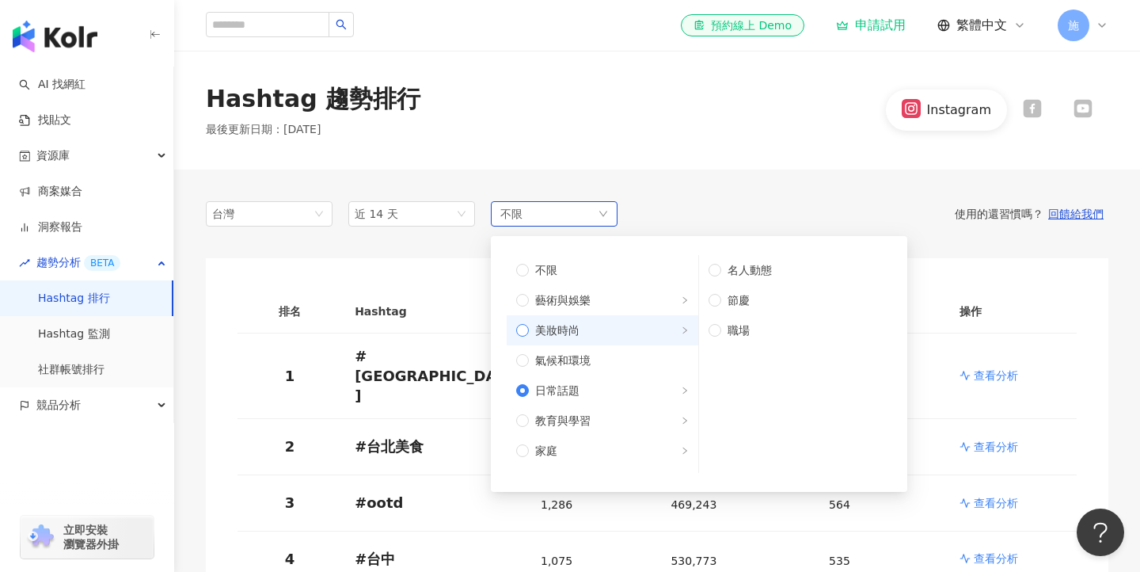
click at [568, 340] on label "美妝時尚" at bounding box center [603, 330] width 192 height 30
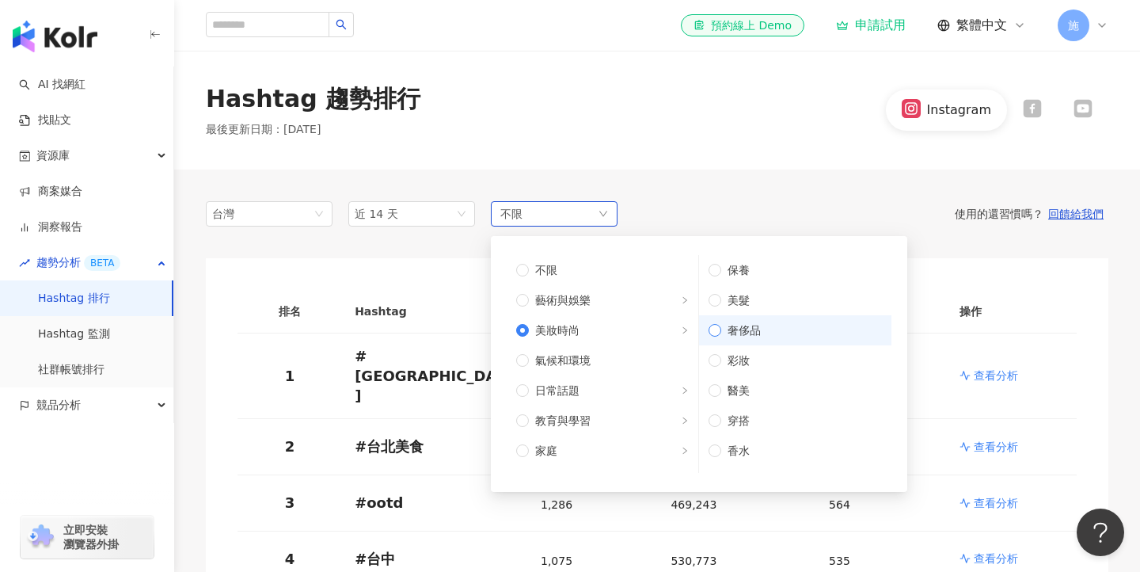
scroll to position [10, 0]
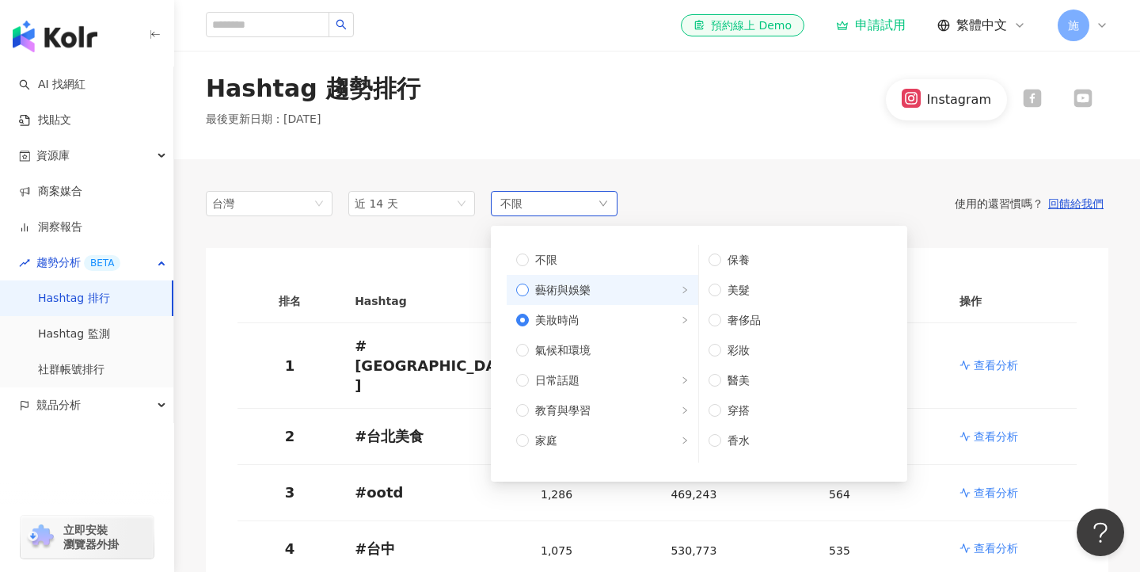
click at [572, 281] on span "藝術與娛樂" at bounding box center [562, 289] width 55 height 17
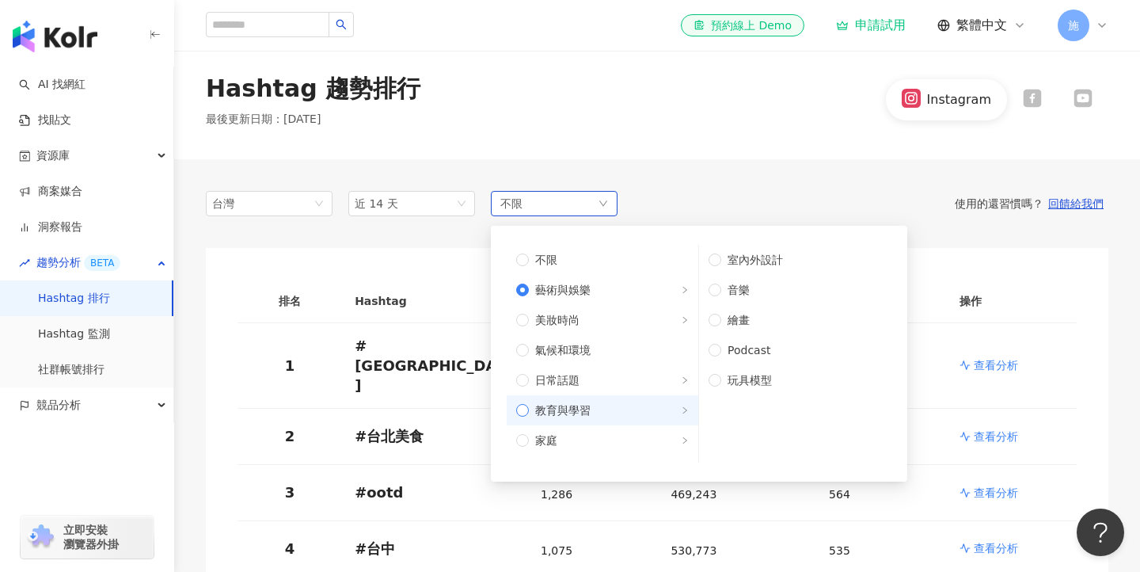
click at [602, 421] on label "教育與學習" at bounding box center [603, 410] width 192 height 30
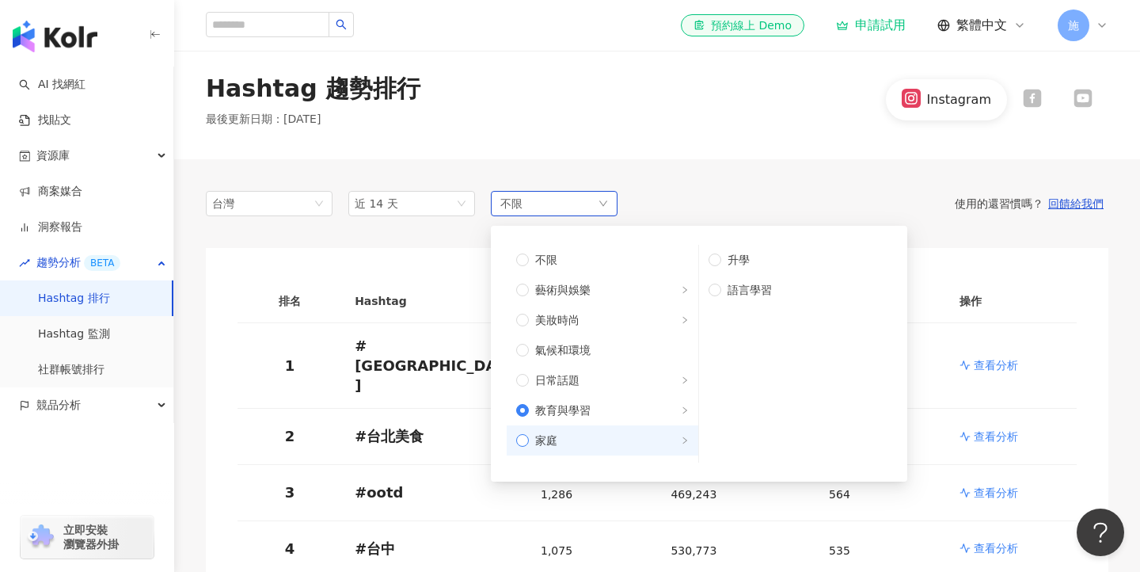
click at [602, 447] on span "家庭" at bounding box center [609, 440] width 160 height 17
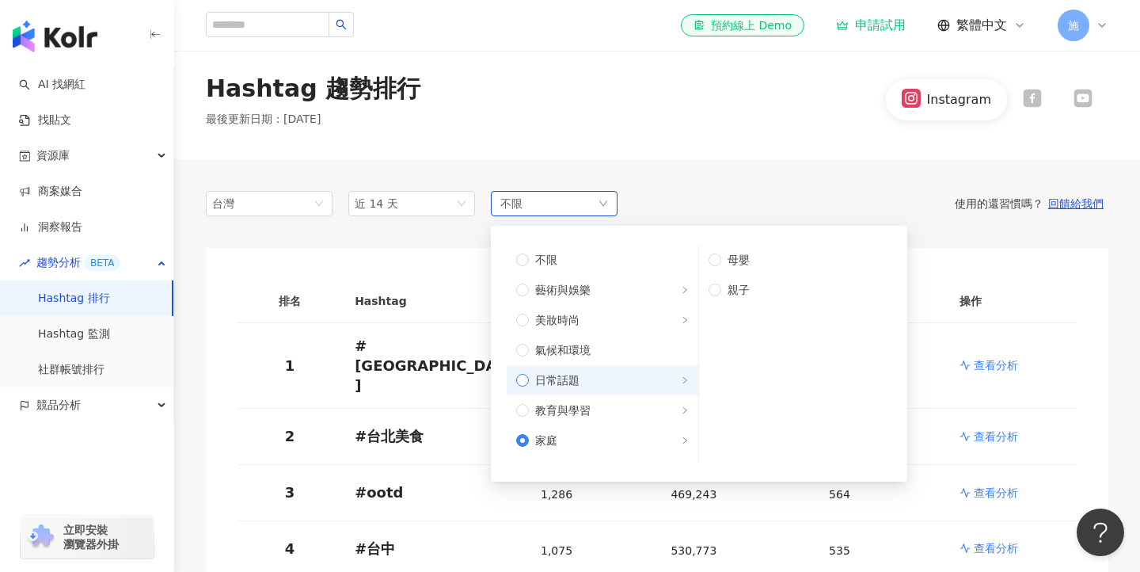
click at [553, 382] on span "日常話題" at bounding box center [557, 379] width 44 height 17
click at [617, 146] on div "Hashtag 趨勢排行 最後更新日期 ： [DATE] Instagram" at bounding box center [657, 99] width 966 height 119
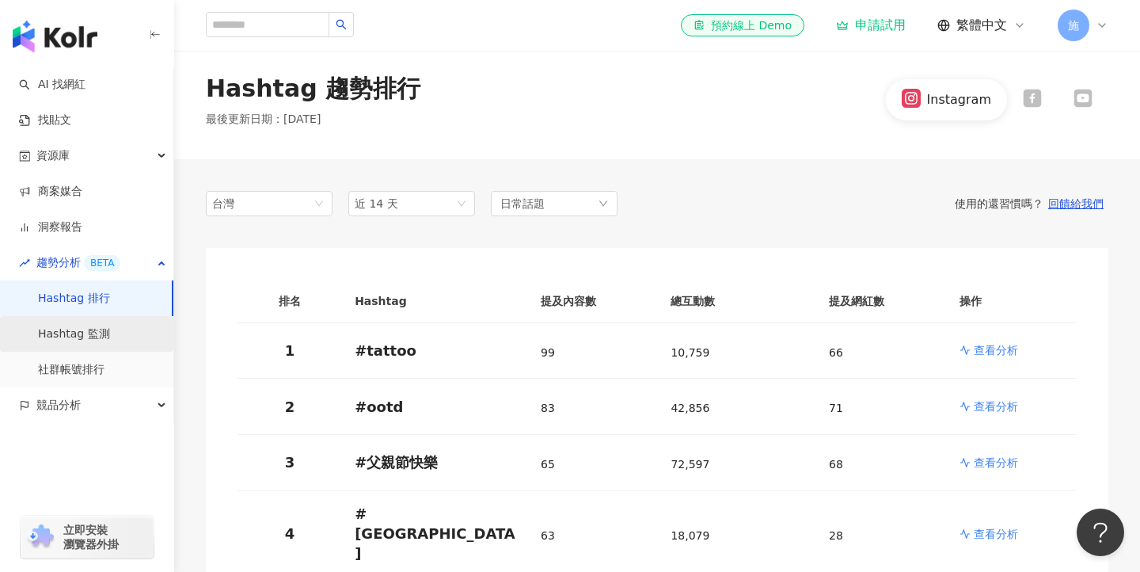
click at [67, 336] on link "Hashtag 監測" at bounding box center [74, 334] width 72 height 16
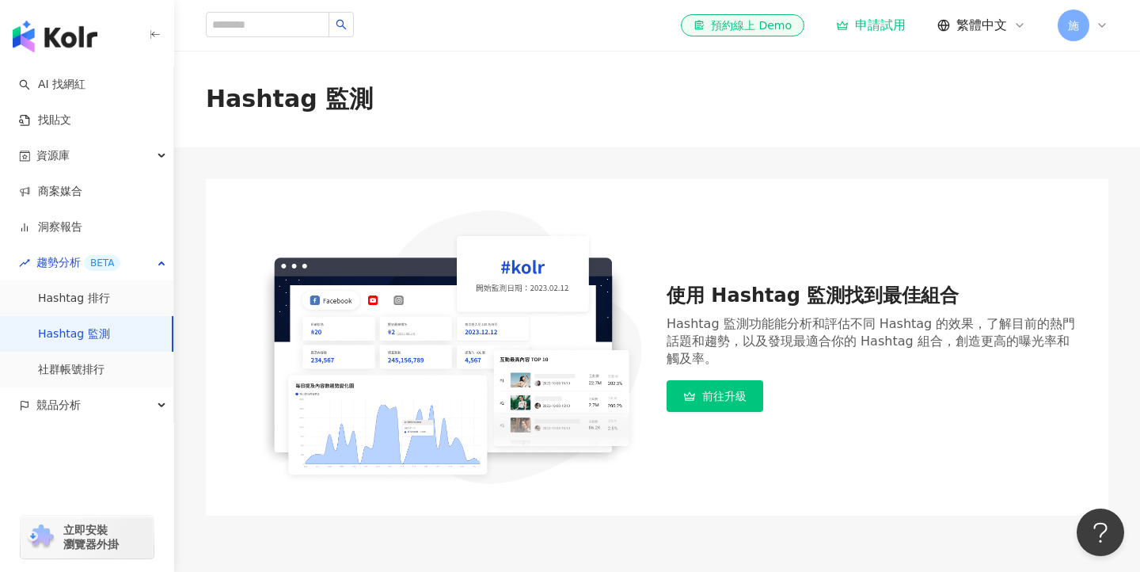
scroll to position [120, 0]
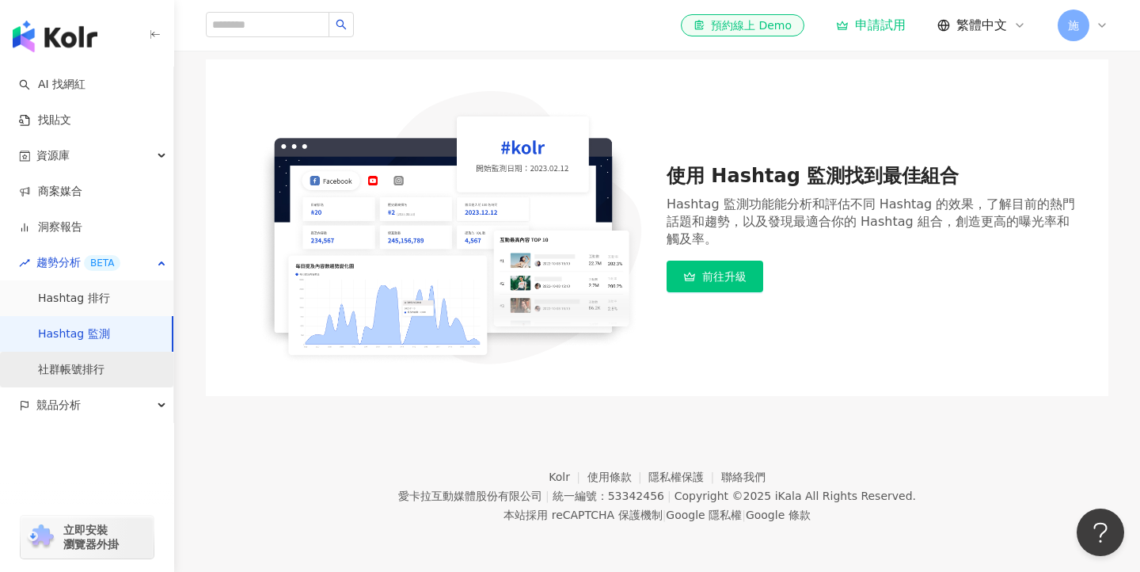
click at [72, 374] on link "社群帳號排行" at bounding box center [71, 370] width 67 height 16
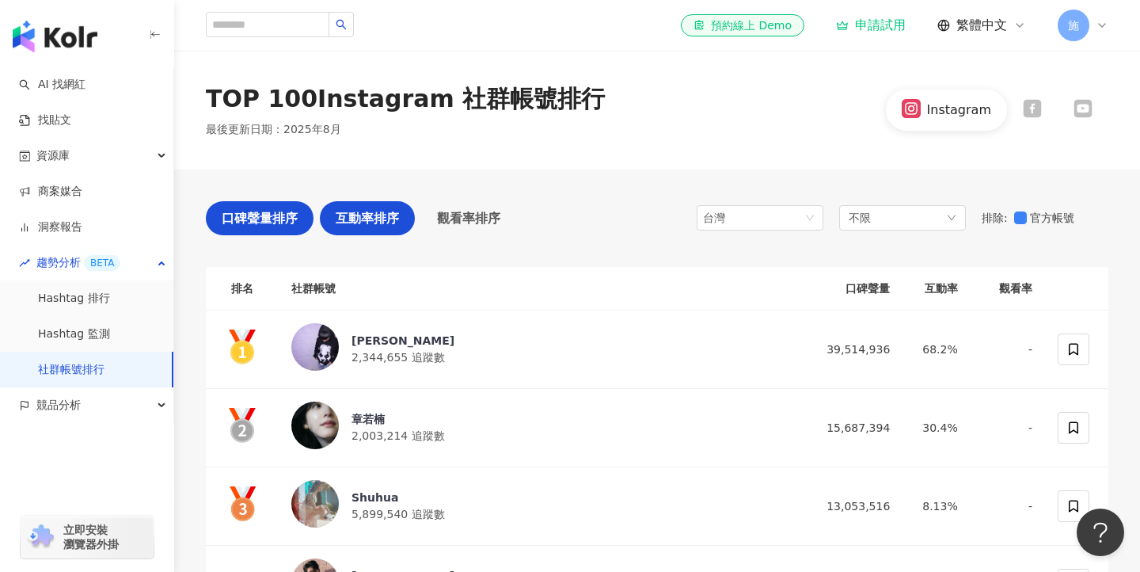
click at [355, 230] on div "互動率排序" at bounding box center [367, 218] width 95 height 34
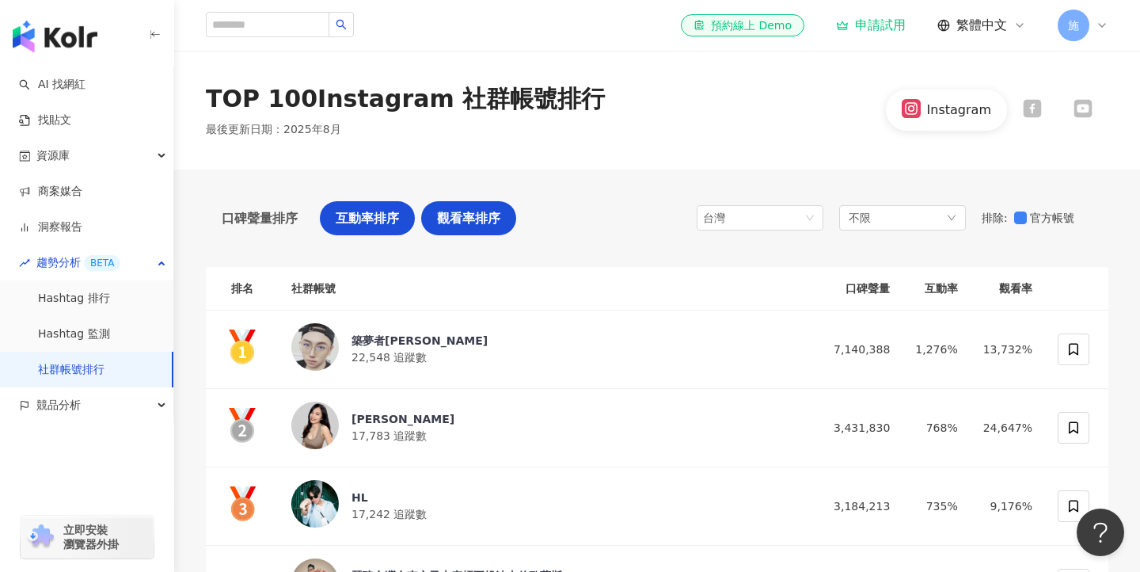
click at [460, 212] on span "觀看率排序" at bounding box center [468, 218] width 63 height 20
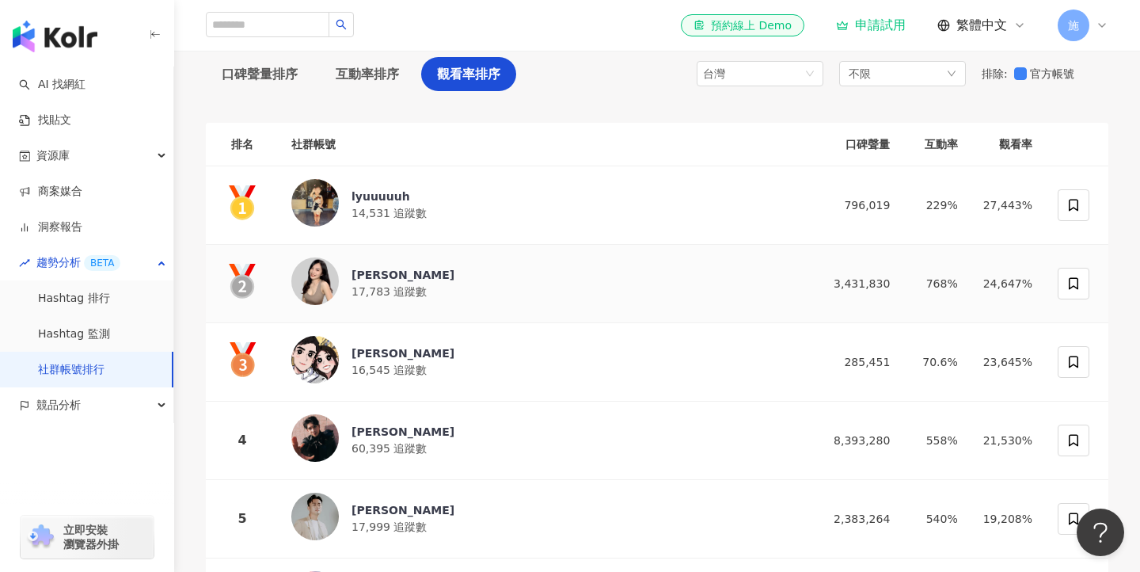
scroll to position [143, 0]
click at [72, 411] on span "競品分析" at bounding box center [58, 405] width 44 height 36
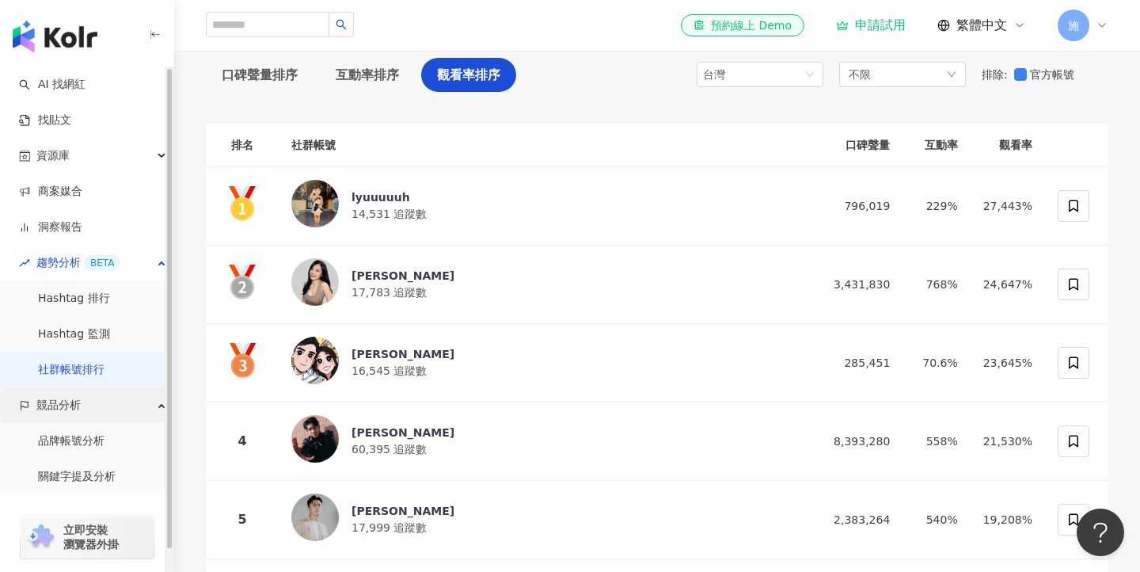
scroll to position [27, 0]
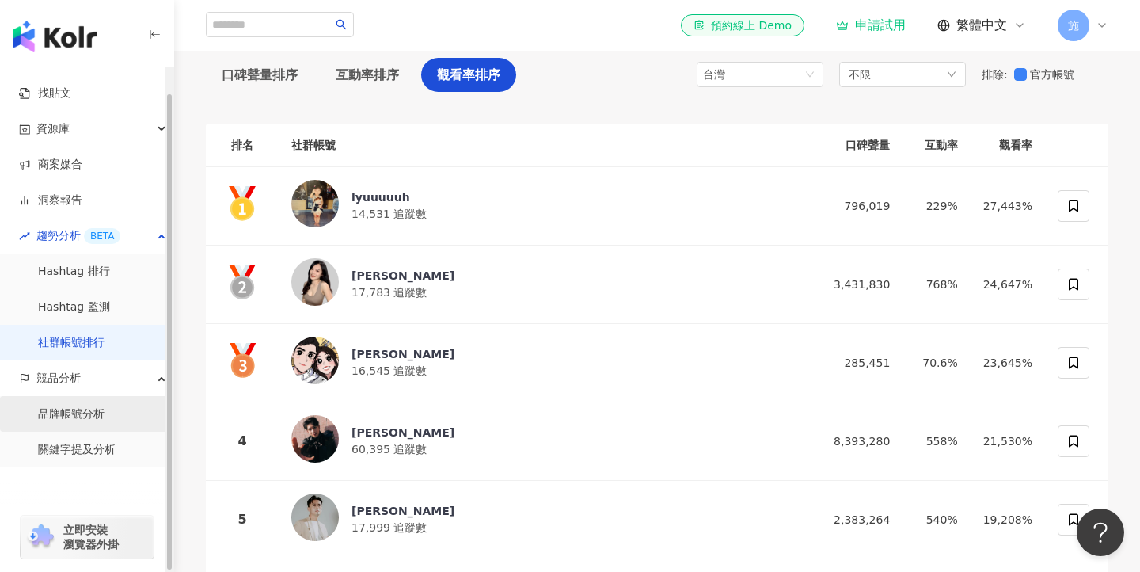
click at [72, 412] on link "品牌帳號分析" at bounding box center [71, 414] width 67 height 16
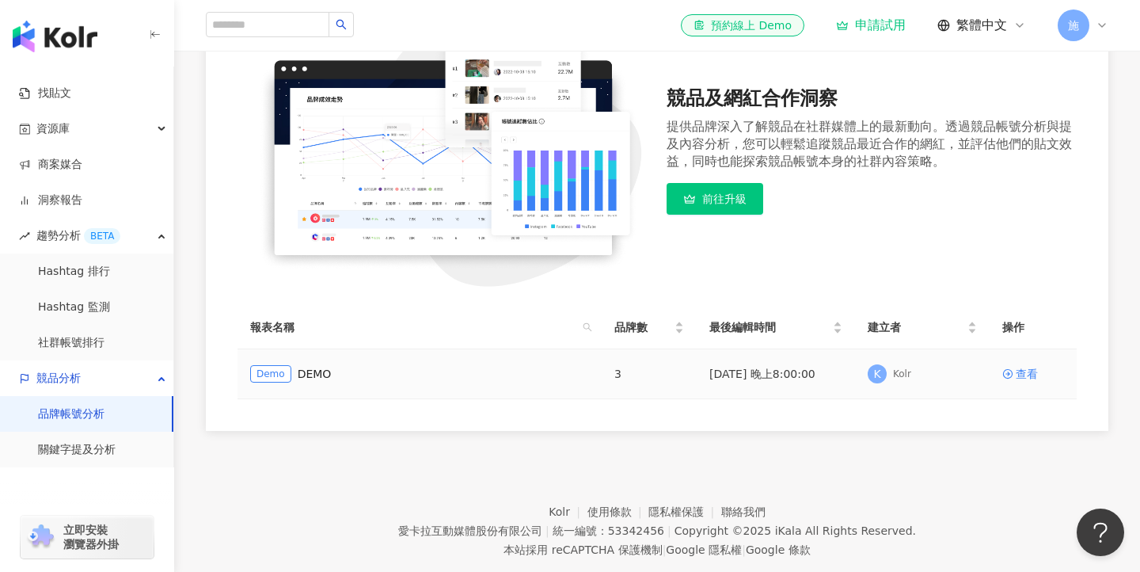
scroll to position [232, 0]
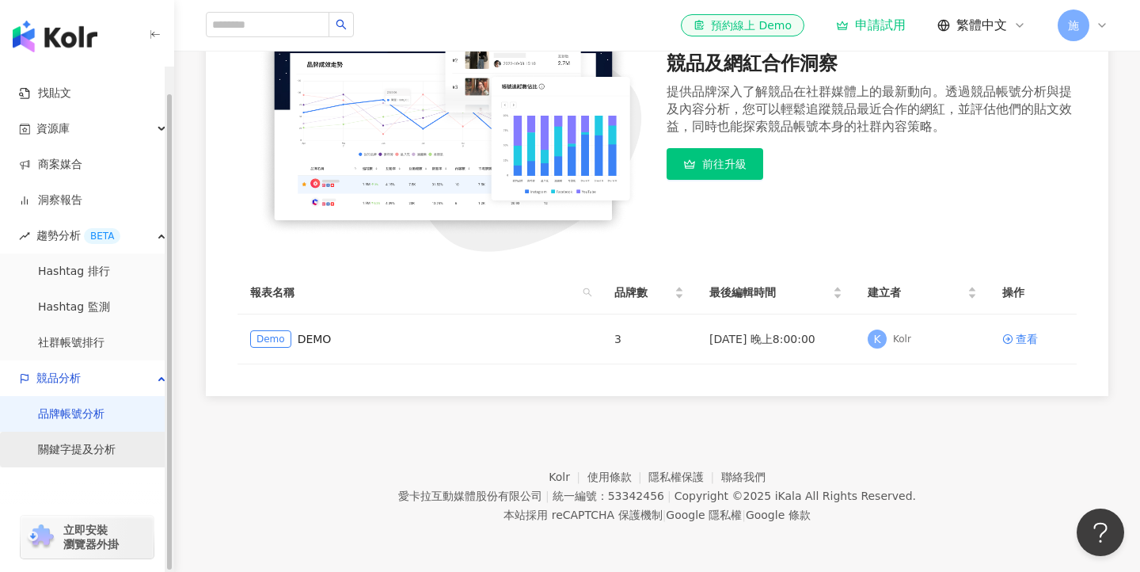
click at [72, 458] on link "關鍵字提及分析" at bounding box center [77, 450] width 78 height 16
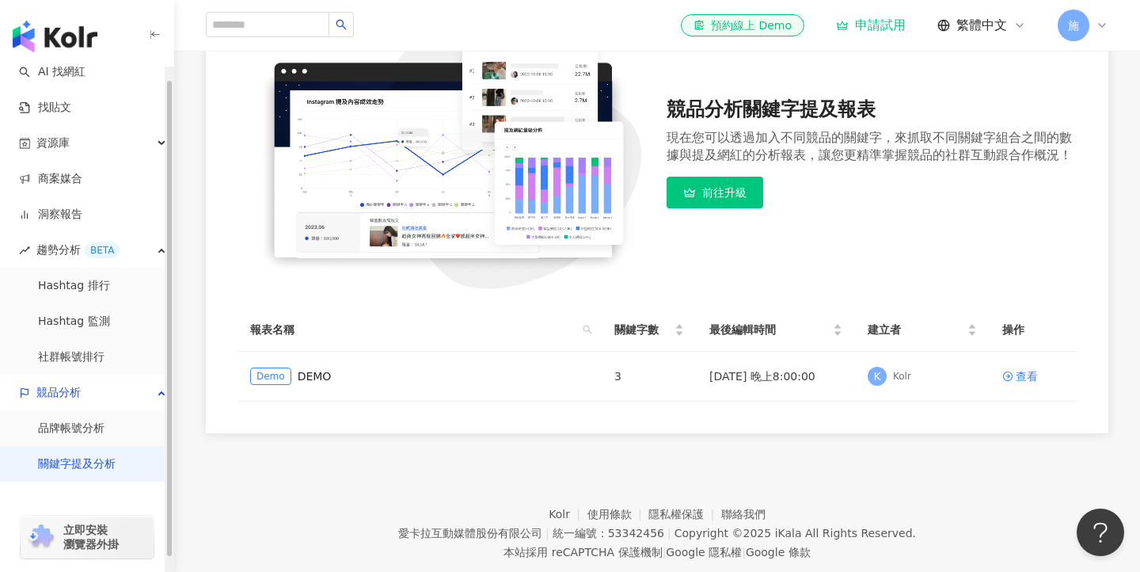
scroll to position [264, 0]
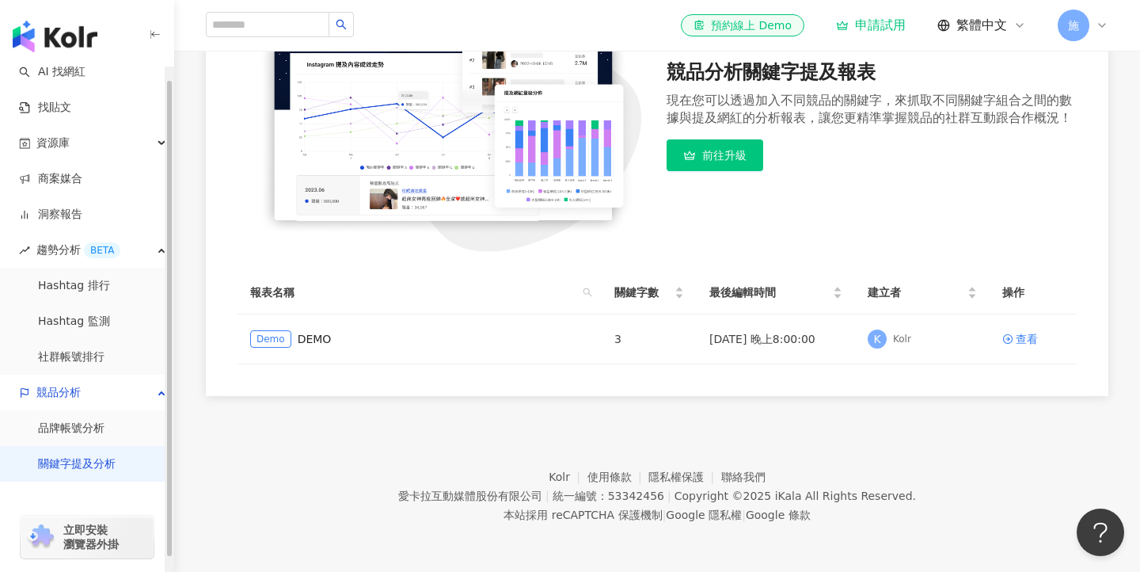
click at [99, 525] on span "立即安裝 瀏覽器外掛" at bounding box center [90, 537] width 55 height 29
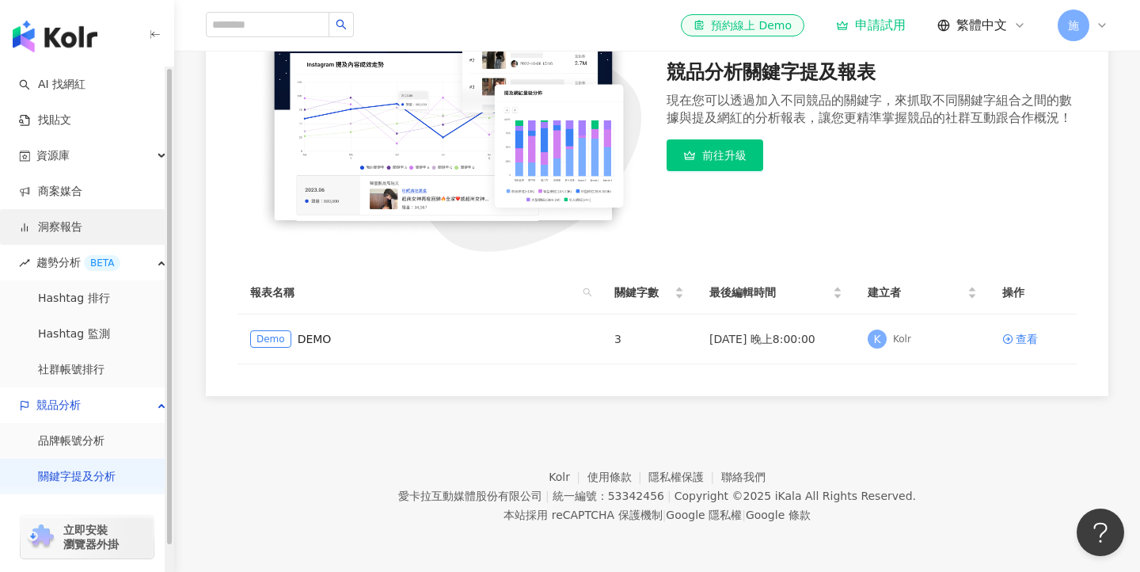
click at [81, 220] on link "洞察報告" at bounding box center [50, 227] width 63 height 16
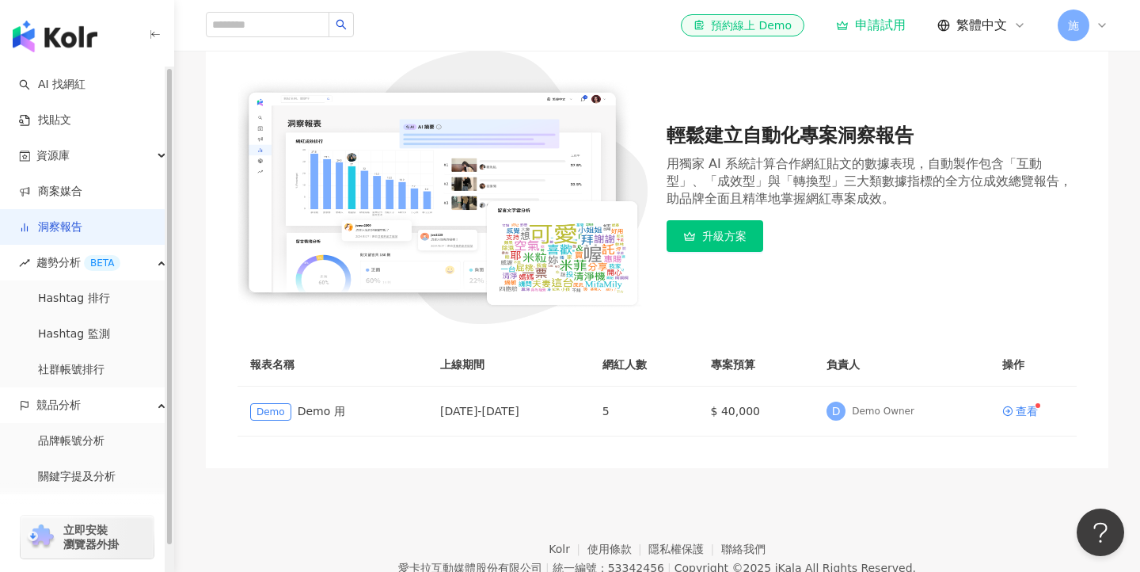
scroll to position [161, 0]
click at [66, 184] on link "商案媒合" at bounding box center [50, 192] width 63 height 16
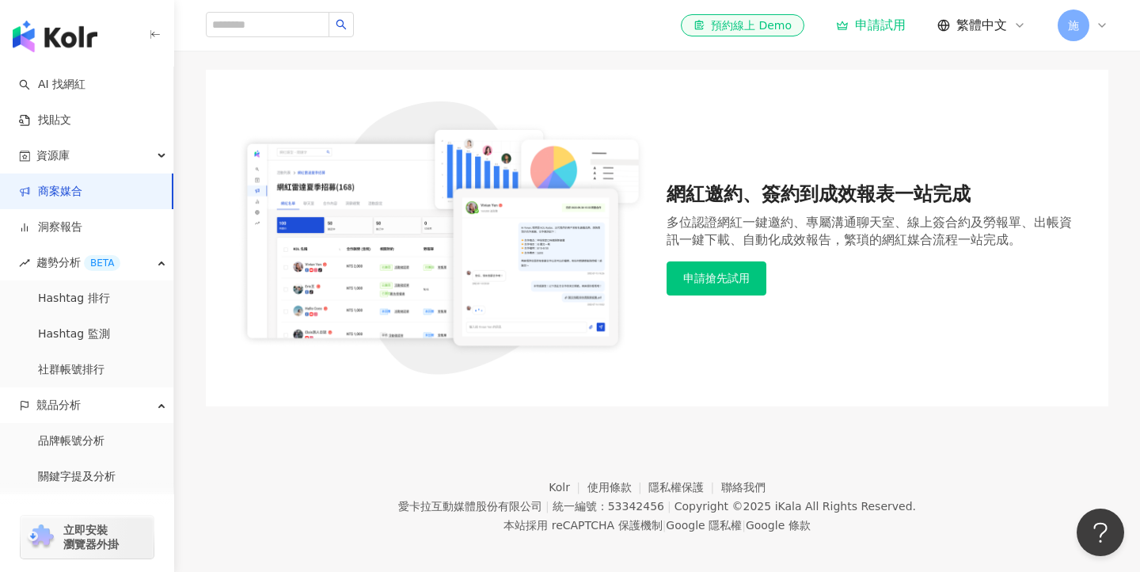
scroll to position [110, 0]
click at [724, 276] on button "申請搶先試用" at bounding box center [717, 276] width 100 height 33
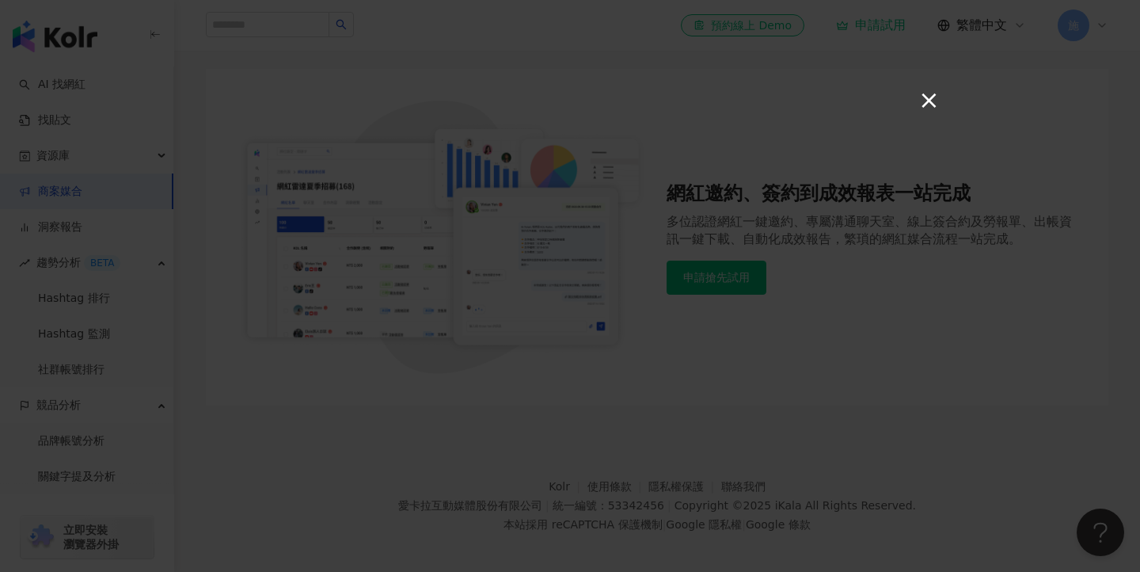
click at [933, 102] on button "×" at bounding box center [927, 99] width 19 height 19
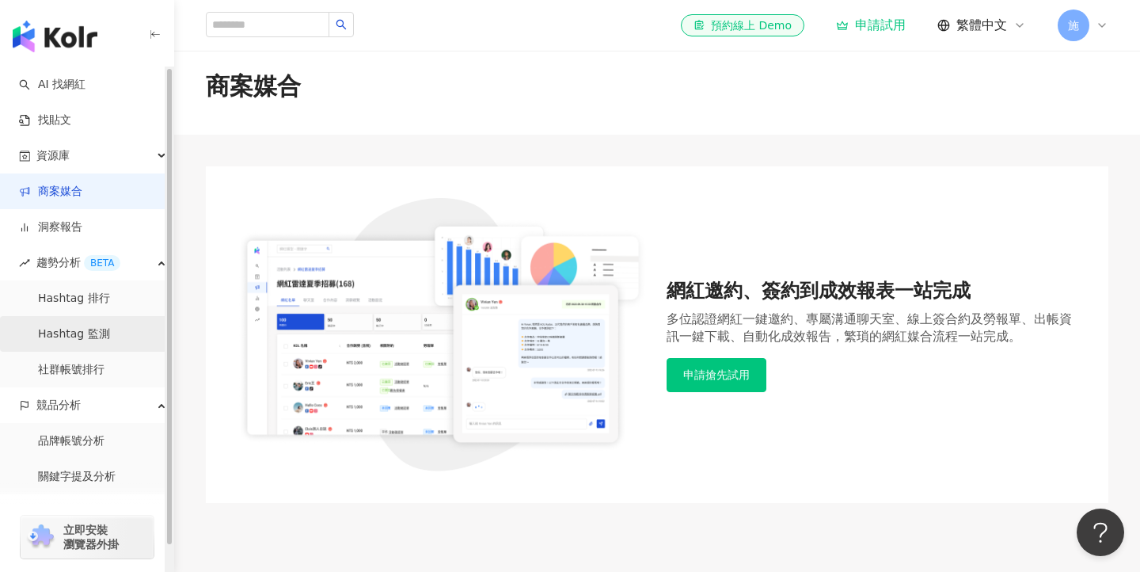
scroll to position [0, 0]
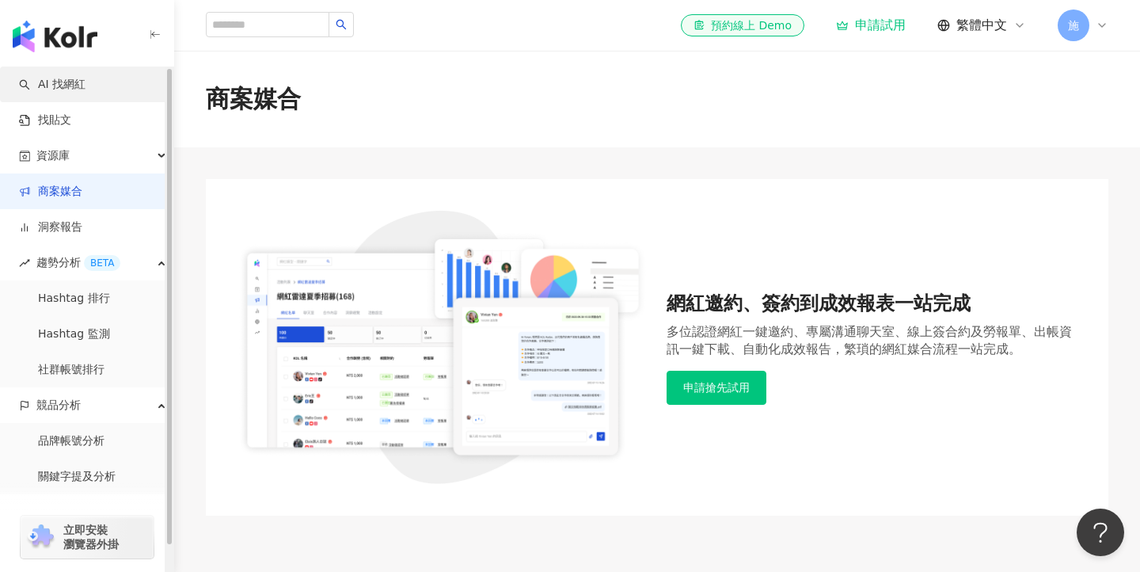
click at [50, 86] on link "AI 找網紅" at bounding box center [52, 85] width 67 height 16
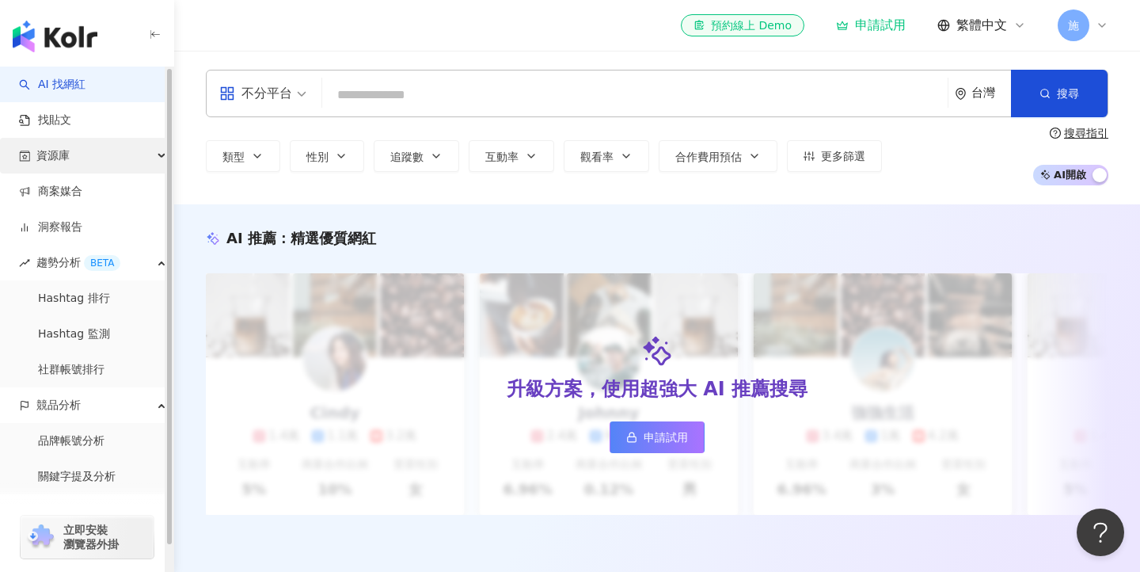
click at [89, 143] on div "資源庫" at bounding box center [86, 156] width 173 height 36
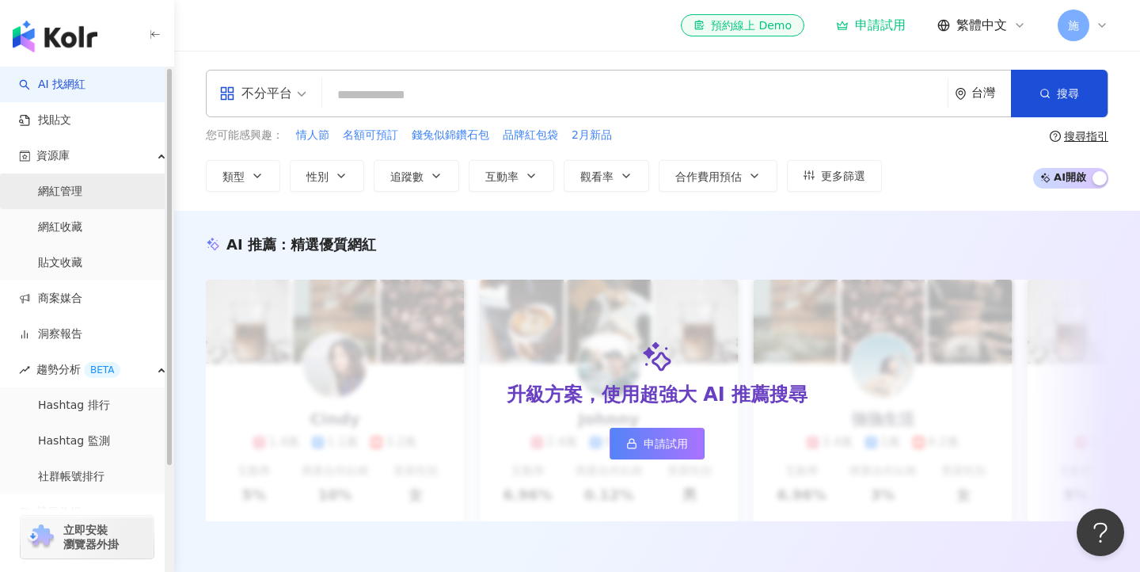
click at [74, 194] on link "網紅管理" at bounding box center [60, 192] width 44 height 16
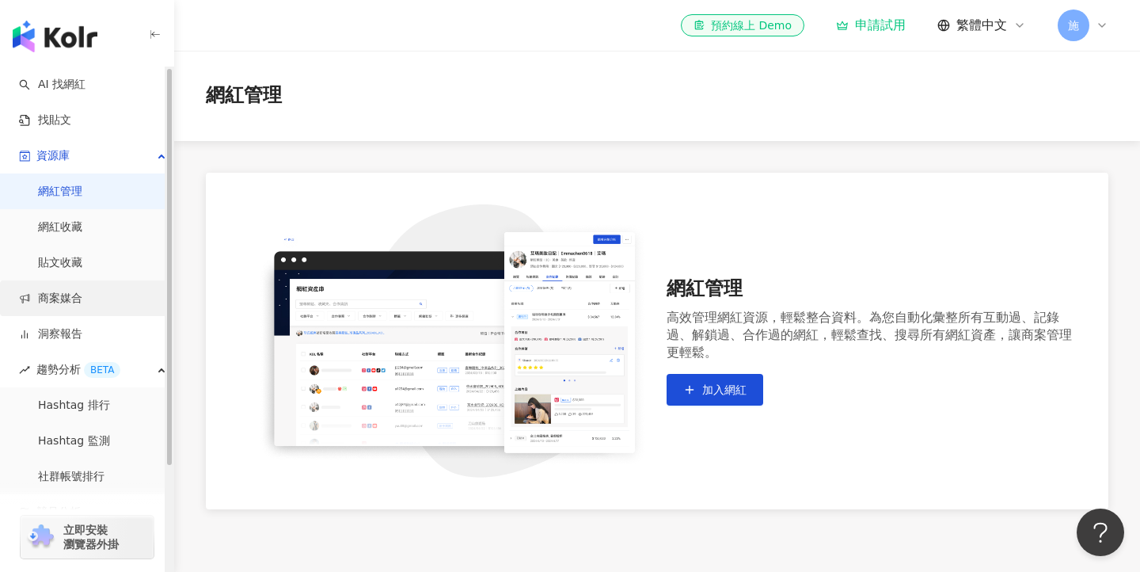
click at [51, 297] on link "商案媒合" at bounding box center [50, 299] width 63 height 16
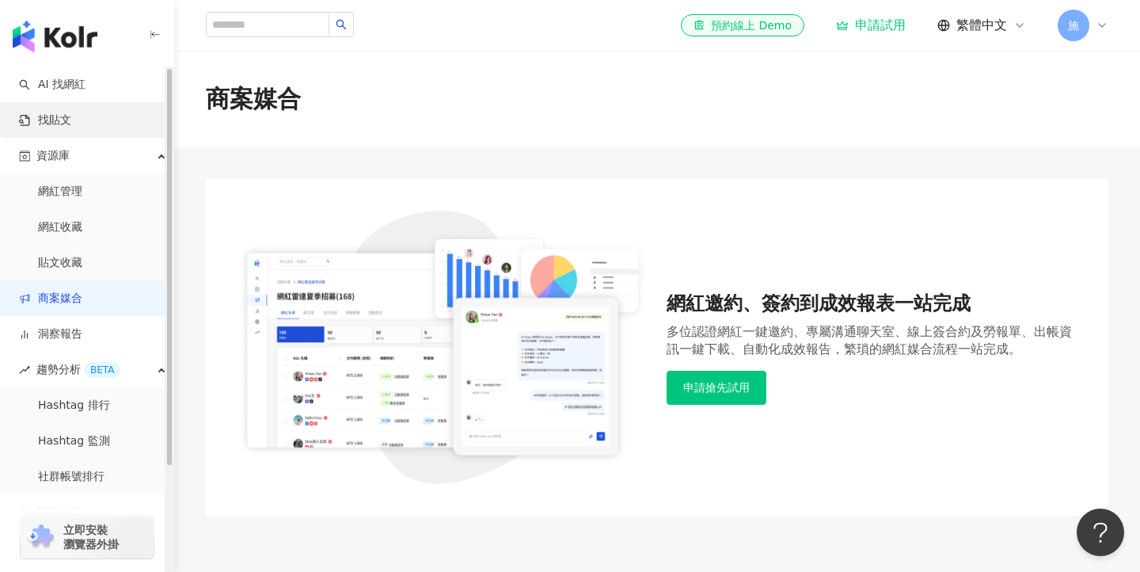
click at [71, 128] on link "找貼文" at bounding box center [45, 120] width 52 height 16
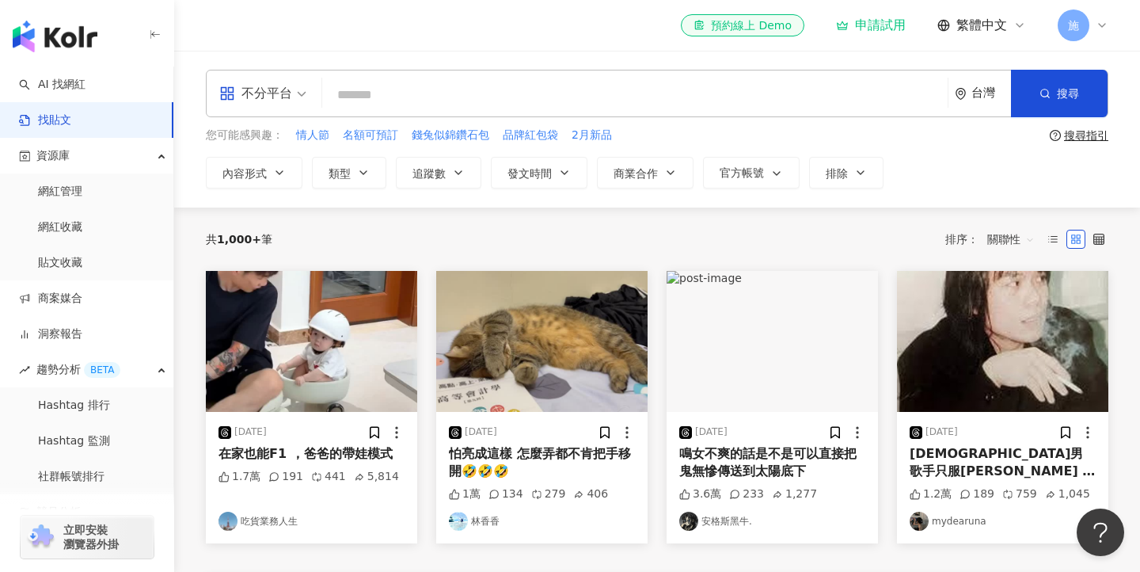
scroll to position [50, 0]
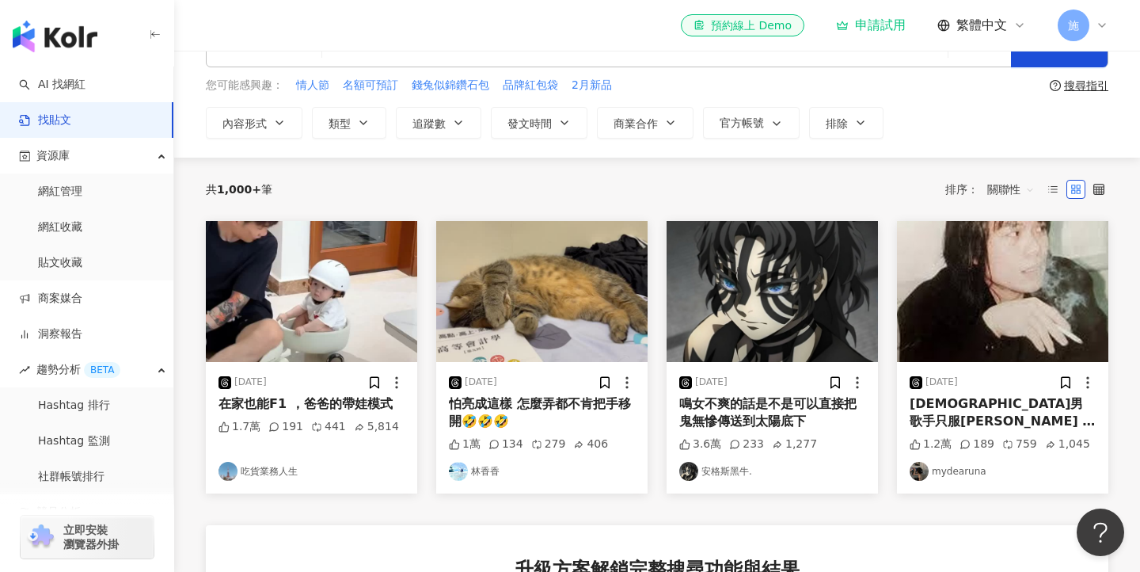
click at [462, 468] on img at bounding box center [458, 471] width 19 height 19
